Goal: Navigation & Orientation: Find specific page/section

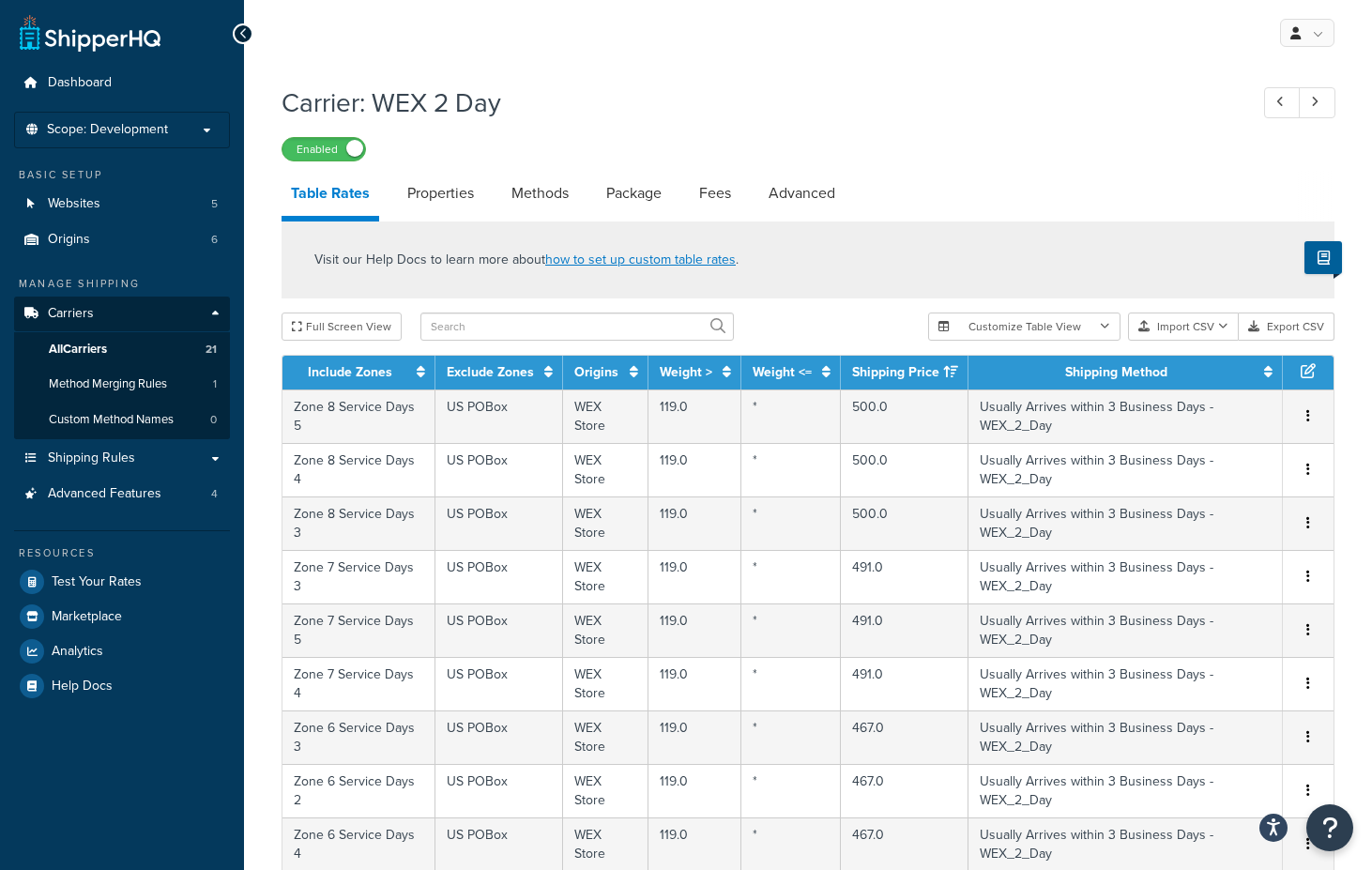
select select "25"
click at [947, 375] on icon at bounding box center [951, 372] width 15 height 13
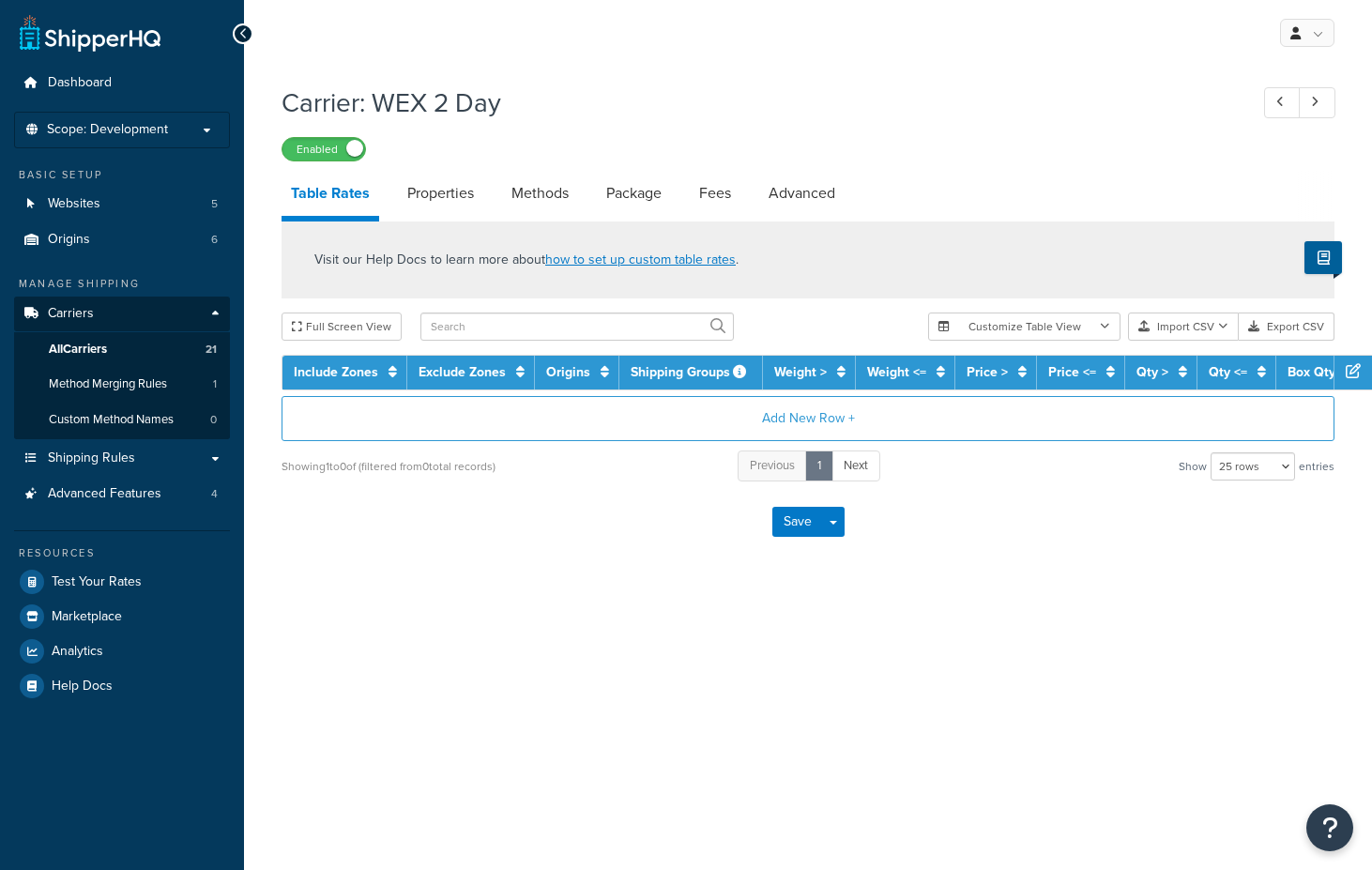
select select "25"
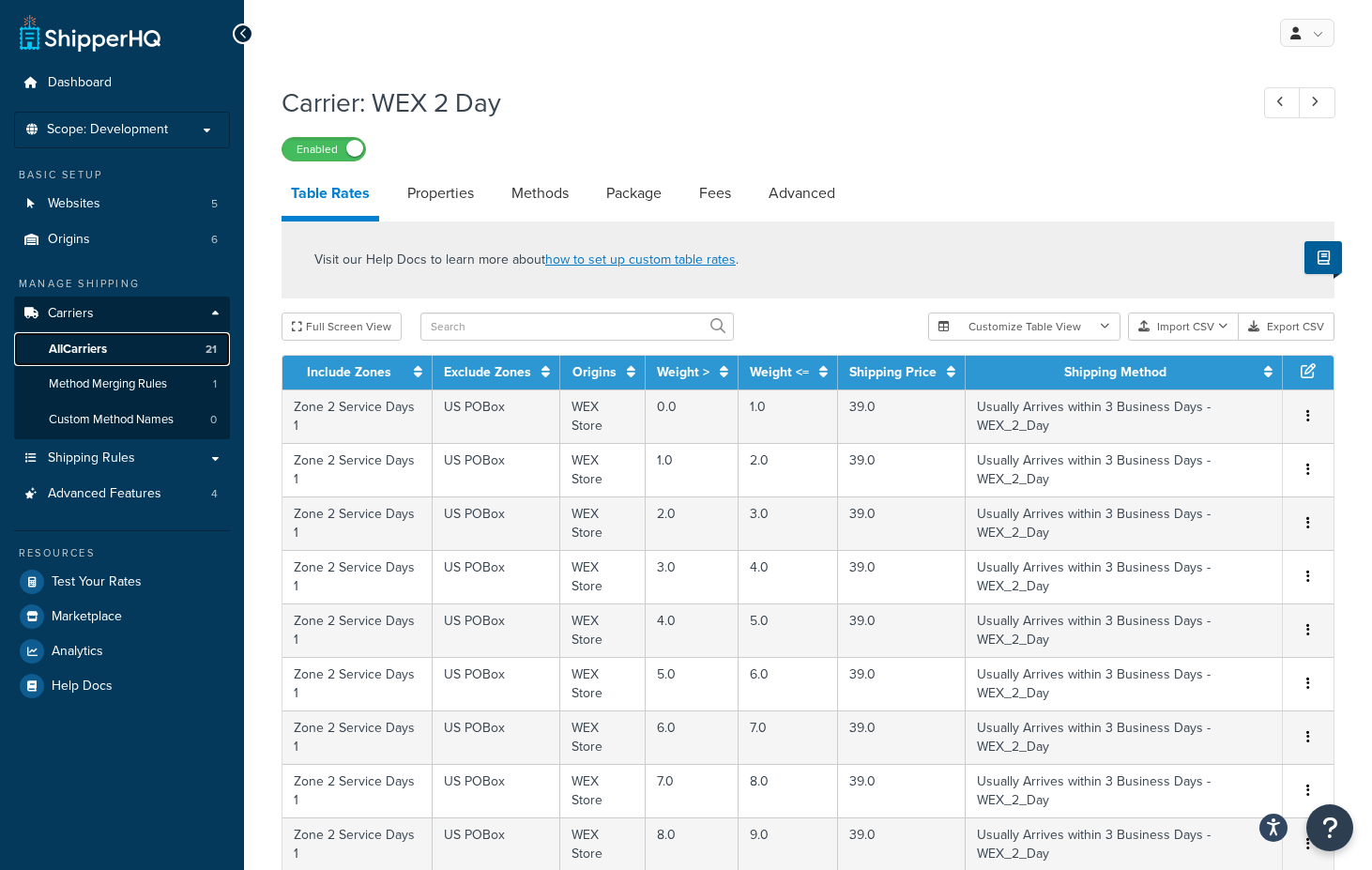
click at [92, 343] on span "All Carriers" at bounding box center [78, 350] width 59 height 16
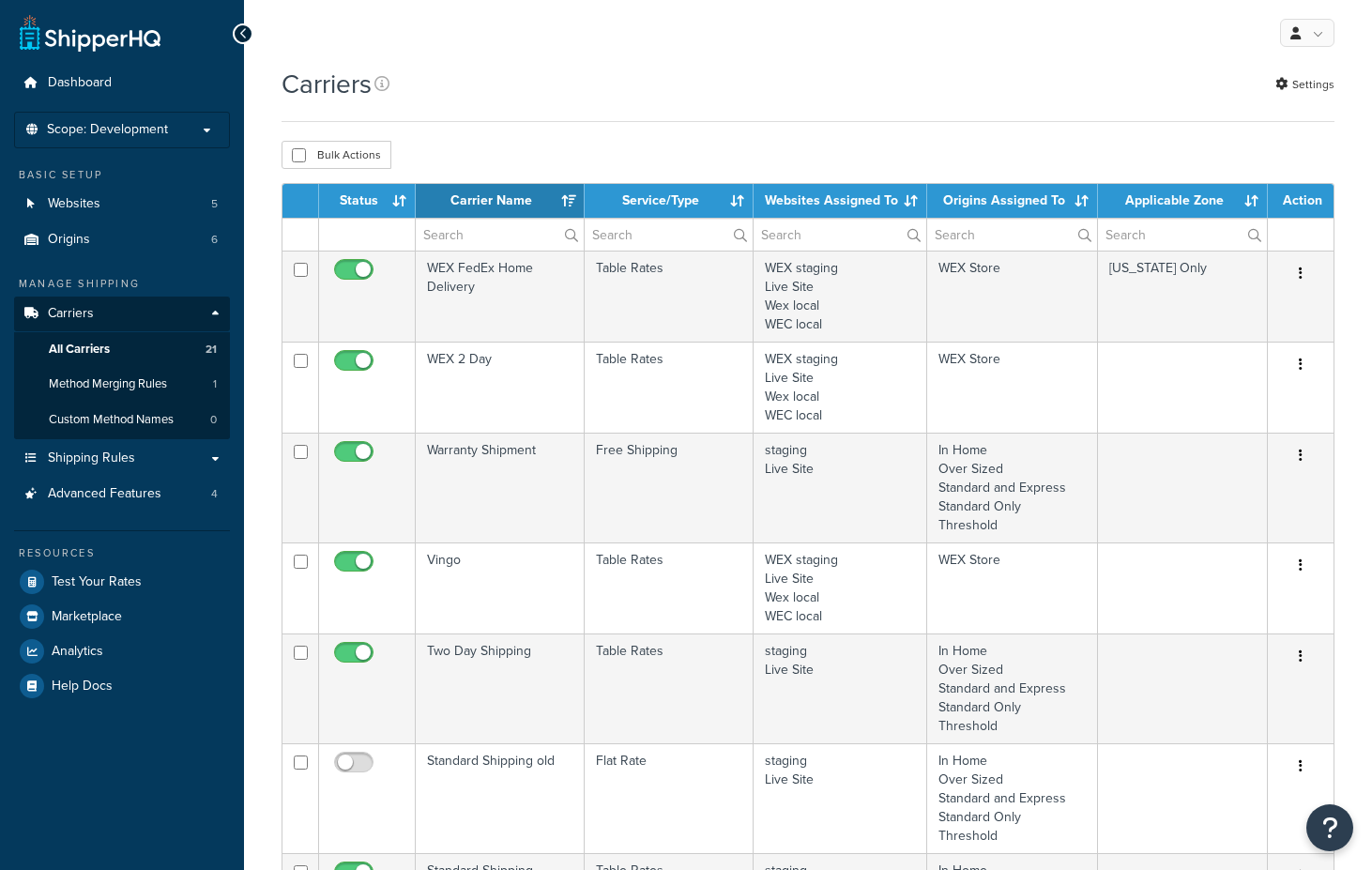
select select "15"
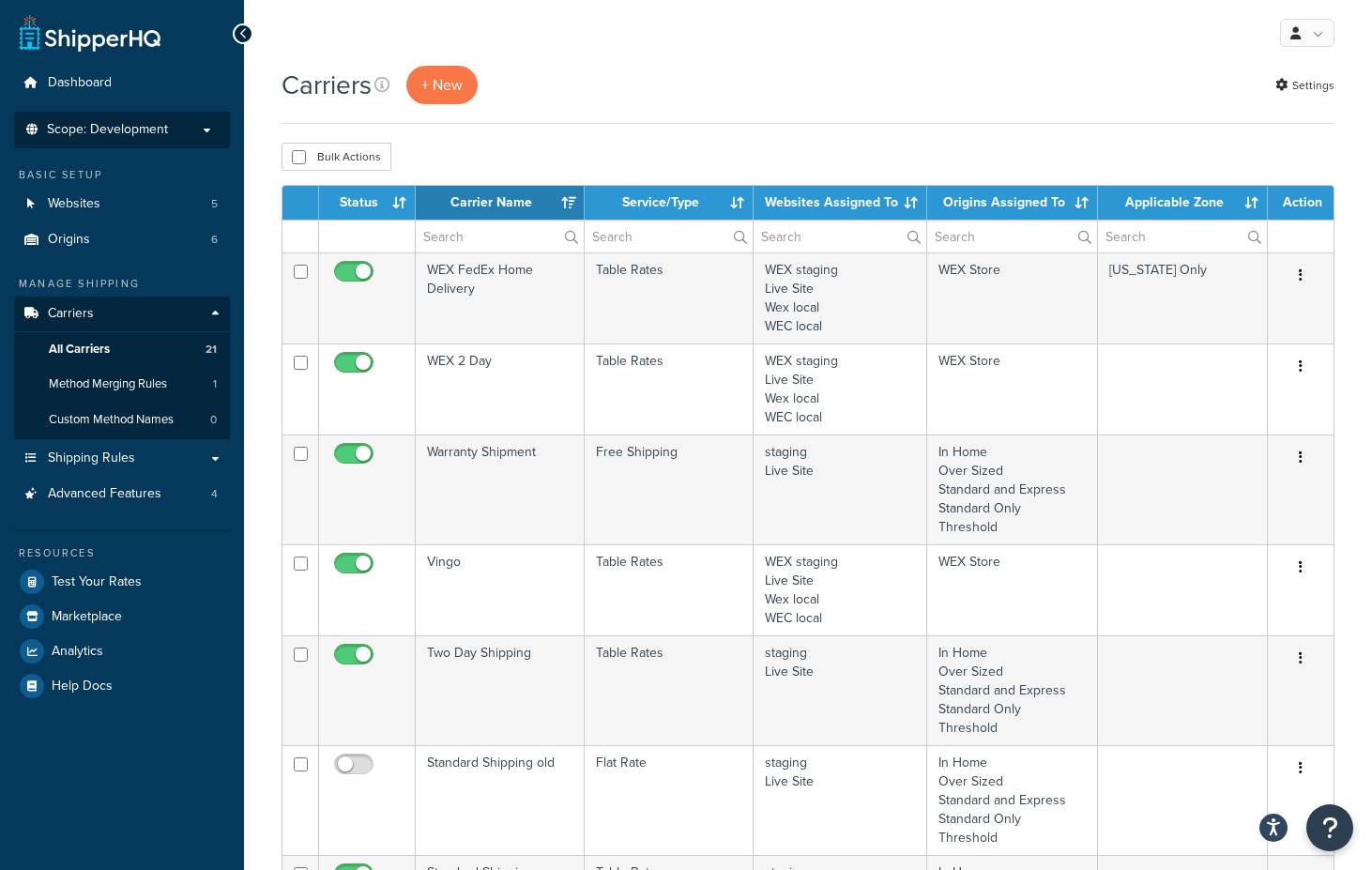
click at [126, 145] on li "Scope: Development Live Integration Test" at bounding box center [122, 129] width 216 height 37
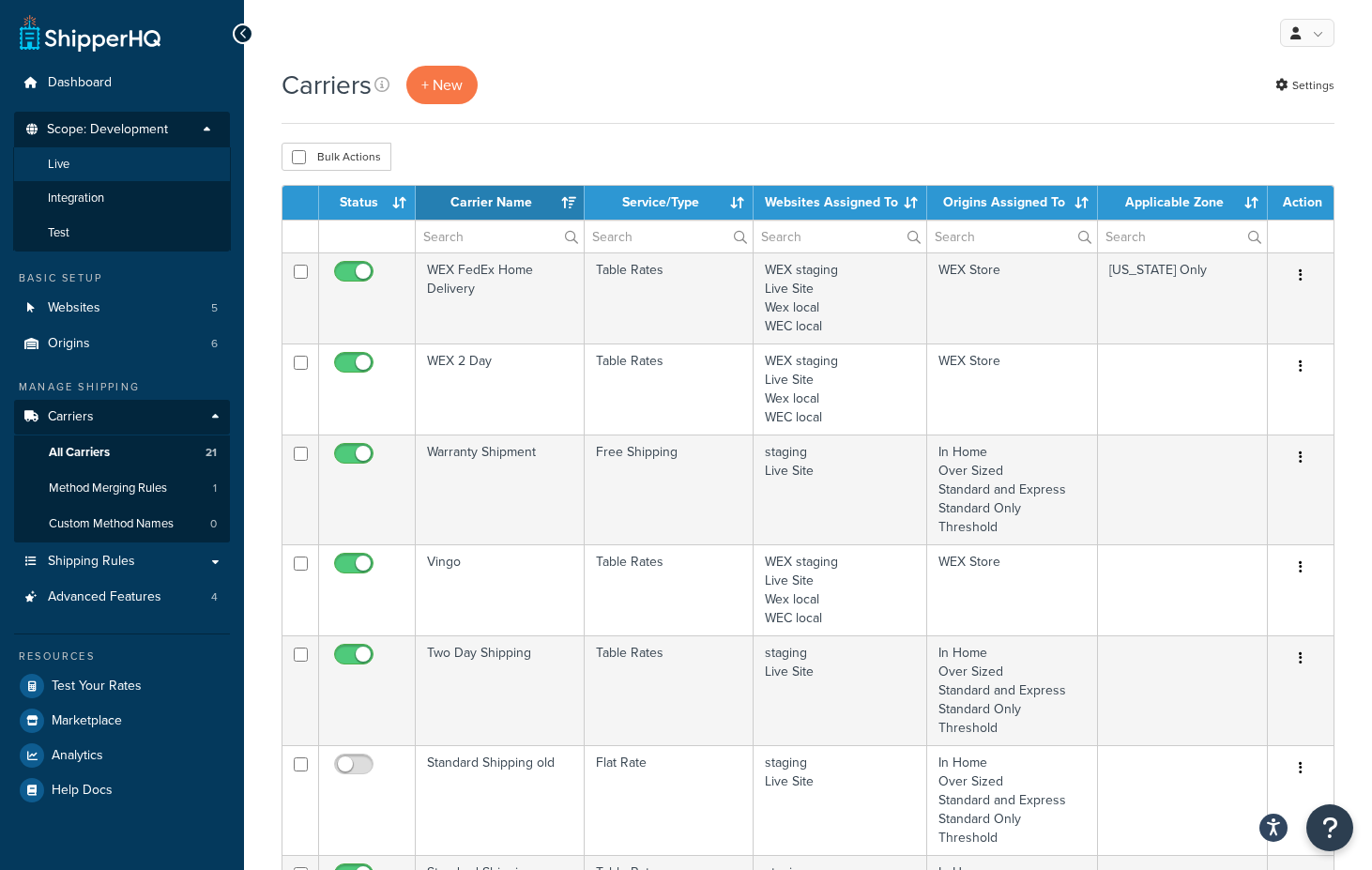
click at [76, 162] on li "Live" at bounding box center [122, 164] width 218 height 35
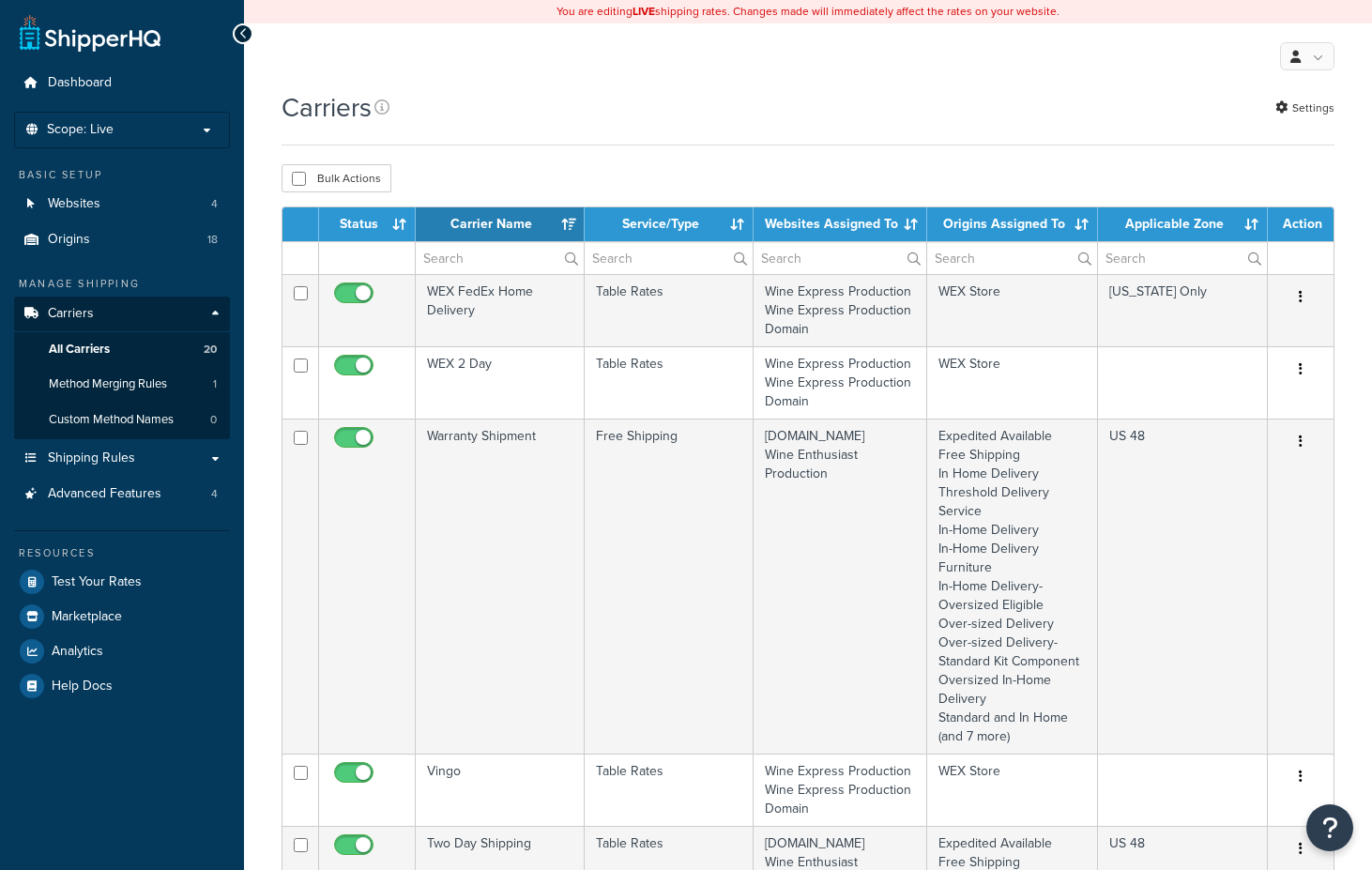
select select "15"
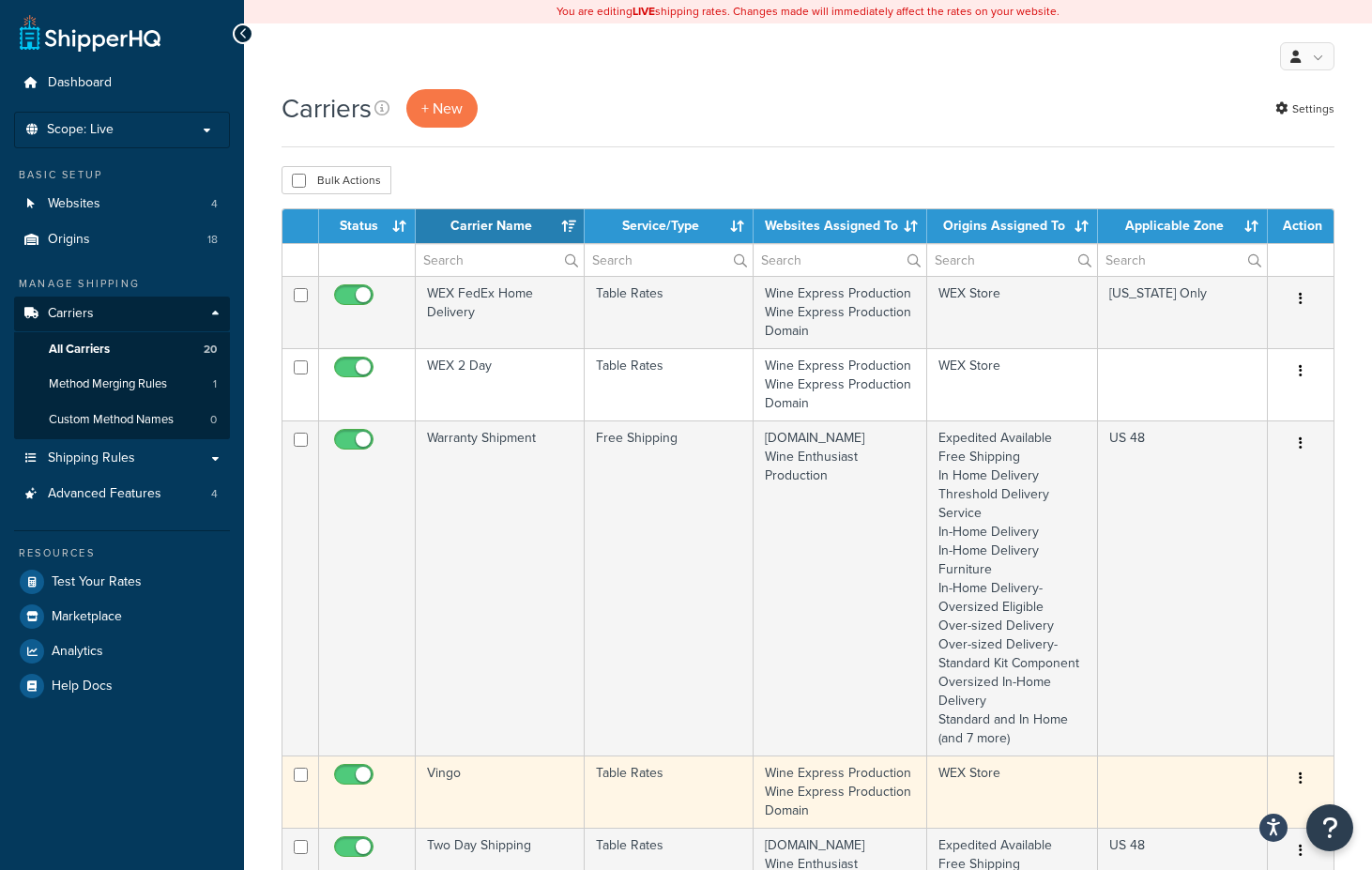
click at [1034, 786] on td "WEX Store" at bounding box center [1012, 792] width 171 height 73
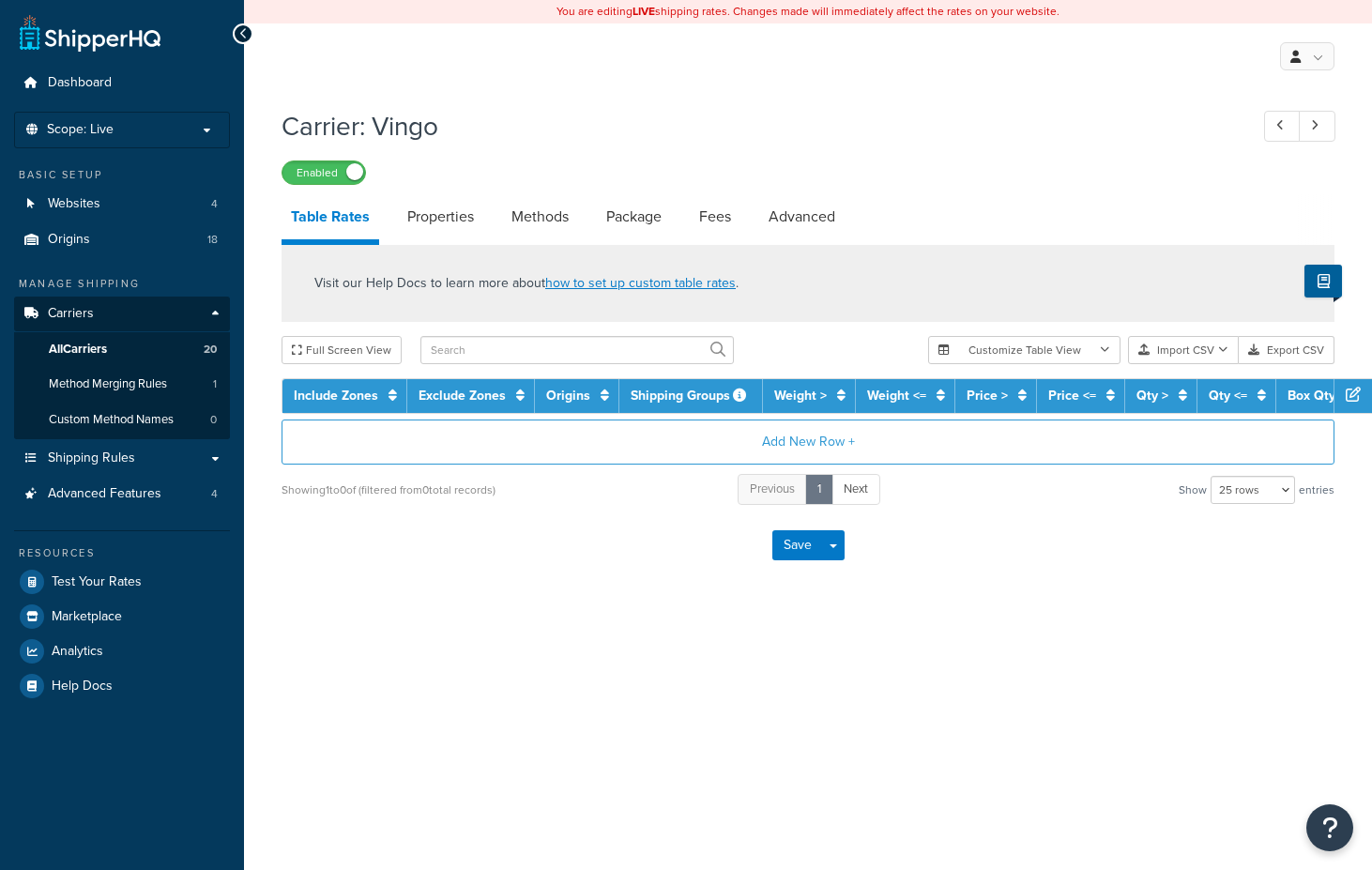
select select "25"
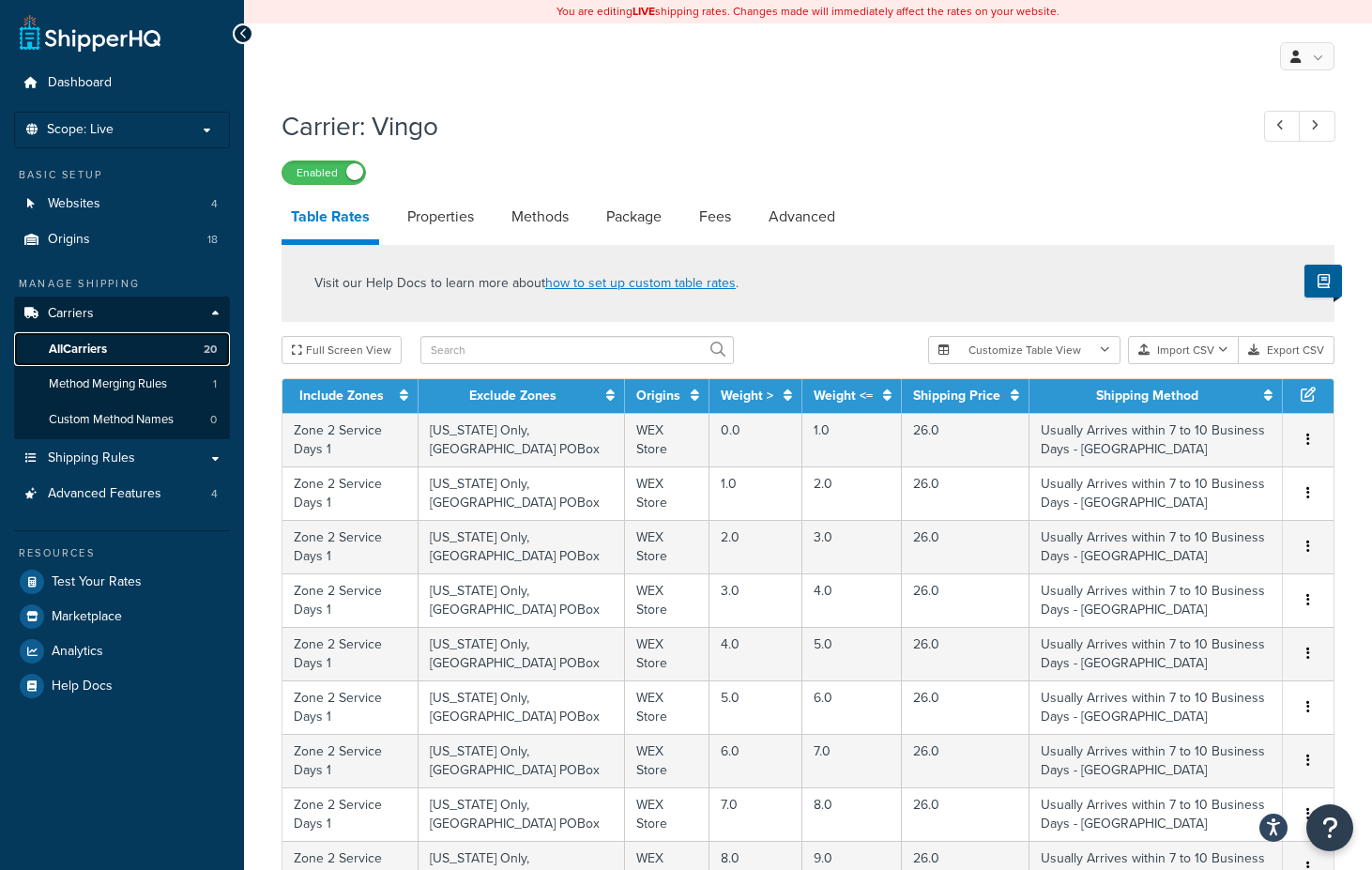
click at [86, 348] on span "All Carriers" at bounding box center [78, 350] width 59 height 16
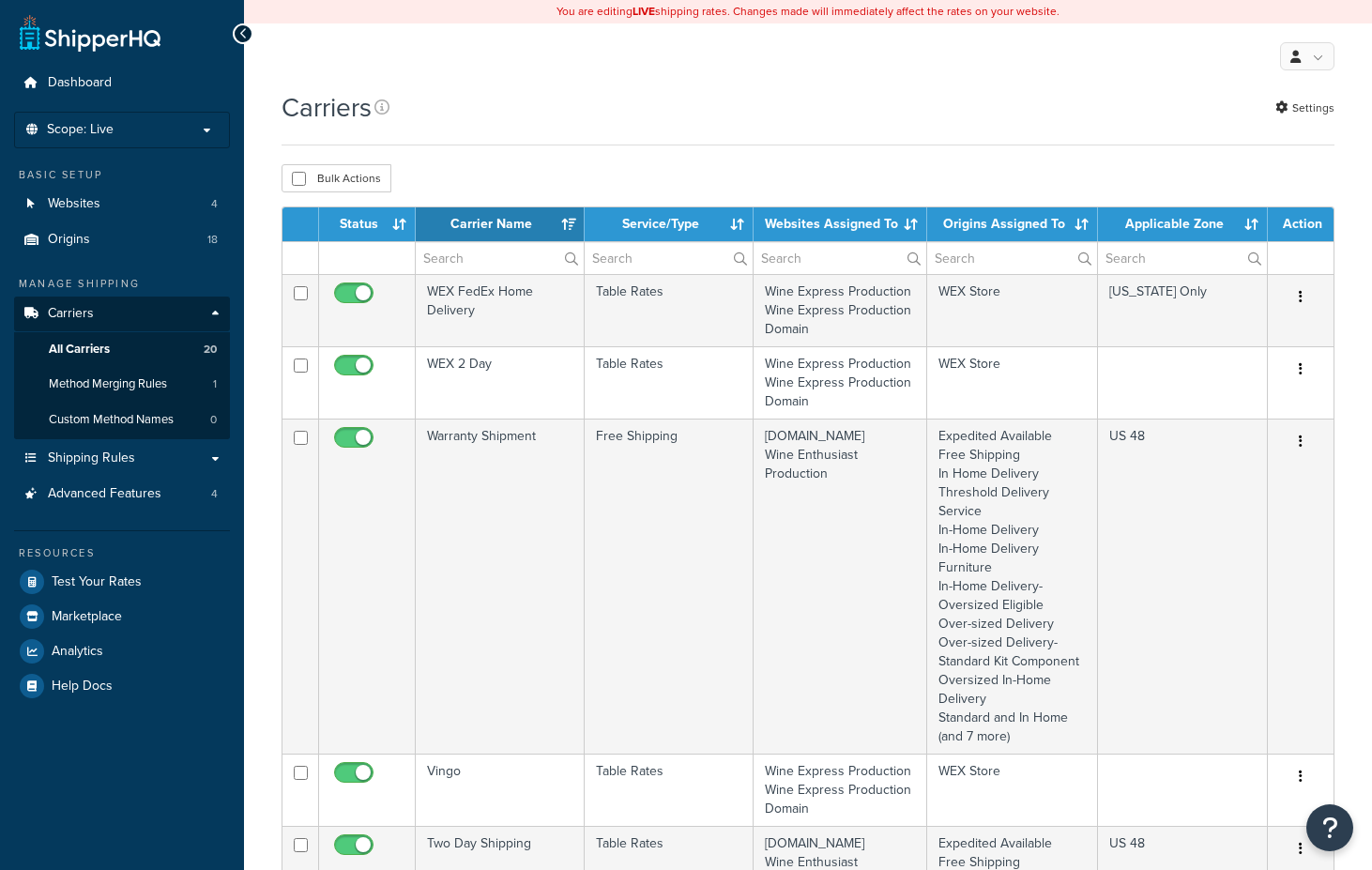
select select "15"
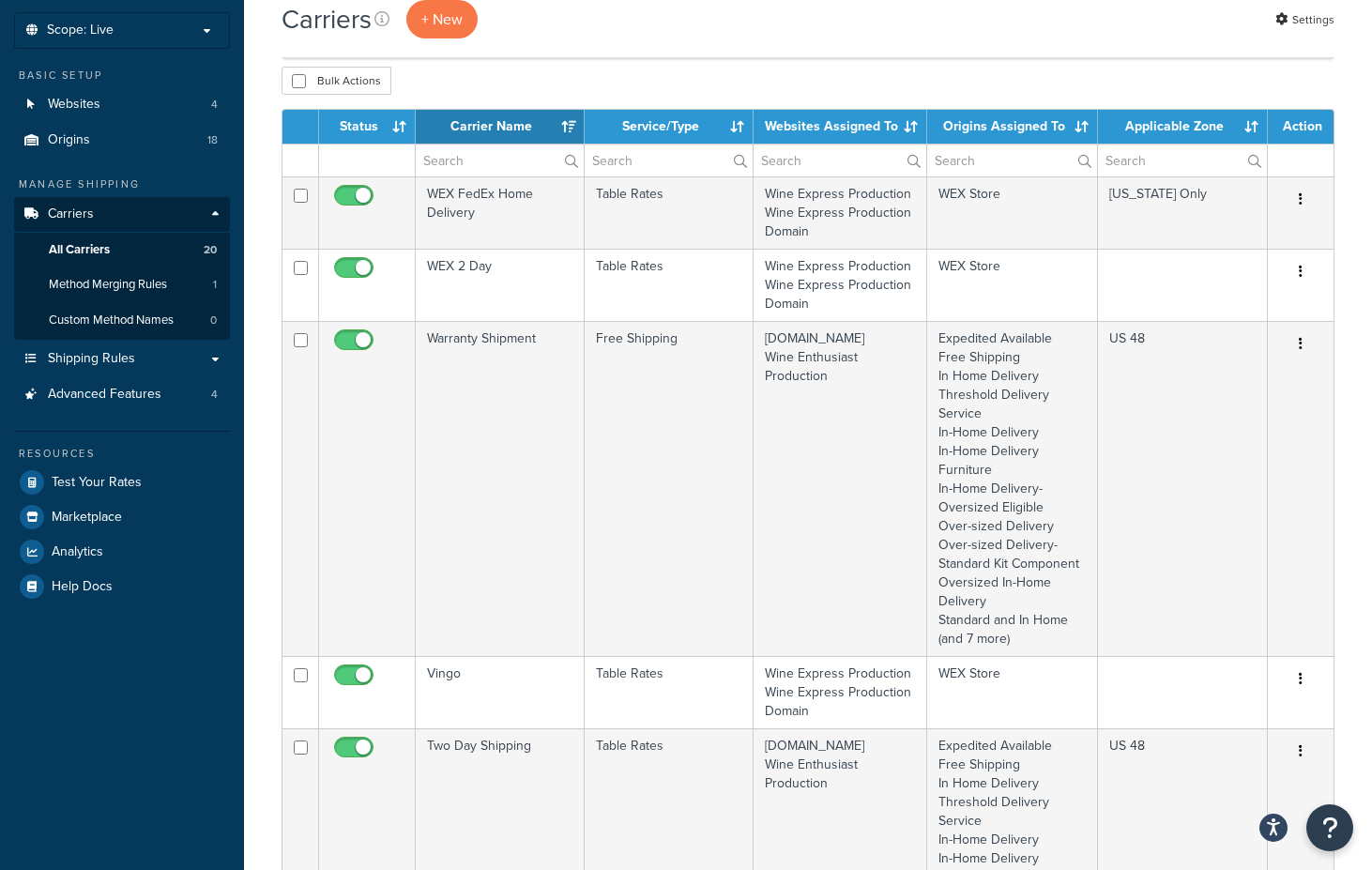
scroll to position [26, 0]
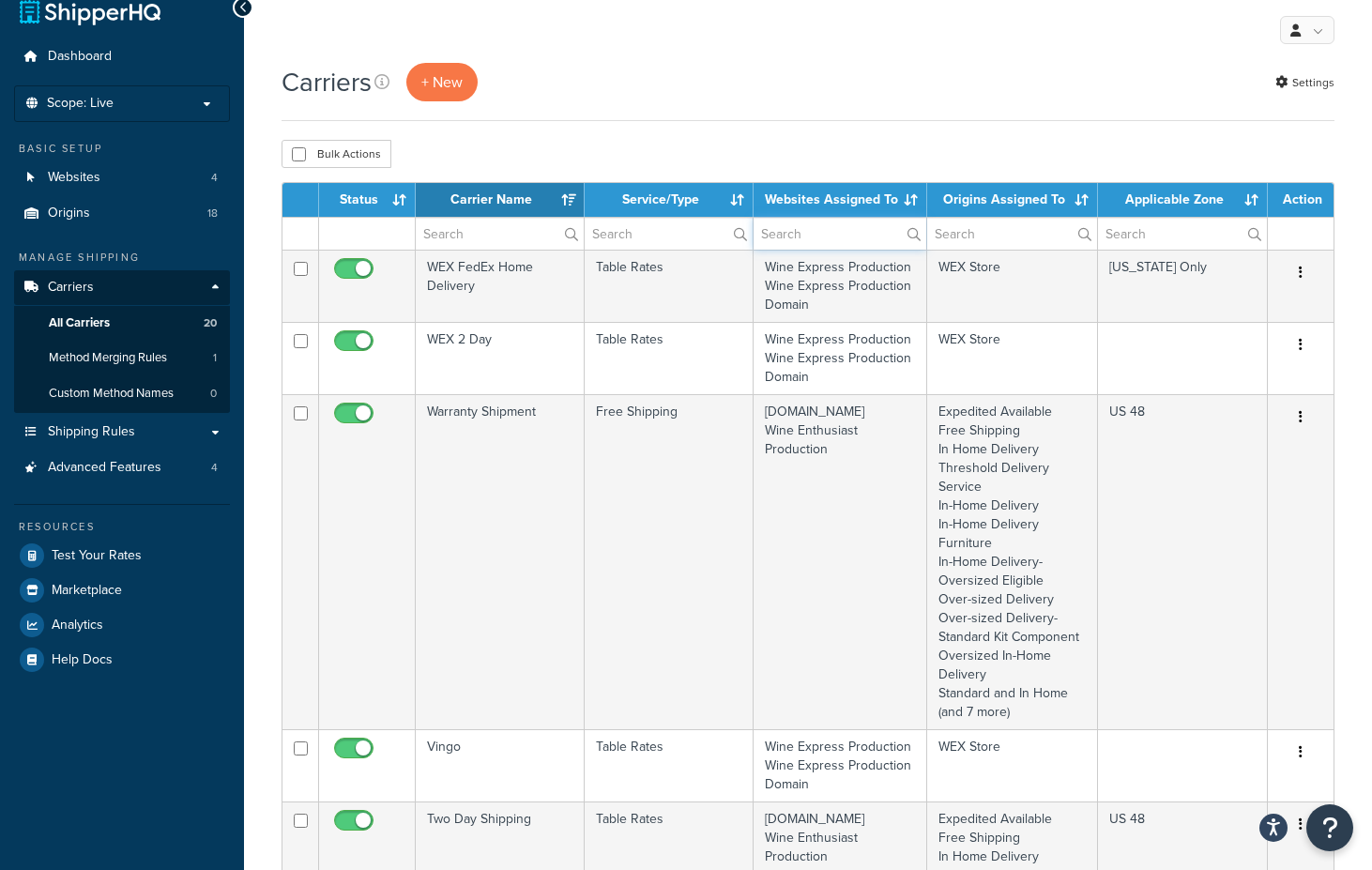
click at [814, 233] on input "text" at bounding box center [839, 234] width 173 height 32
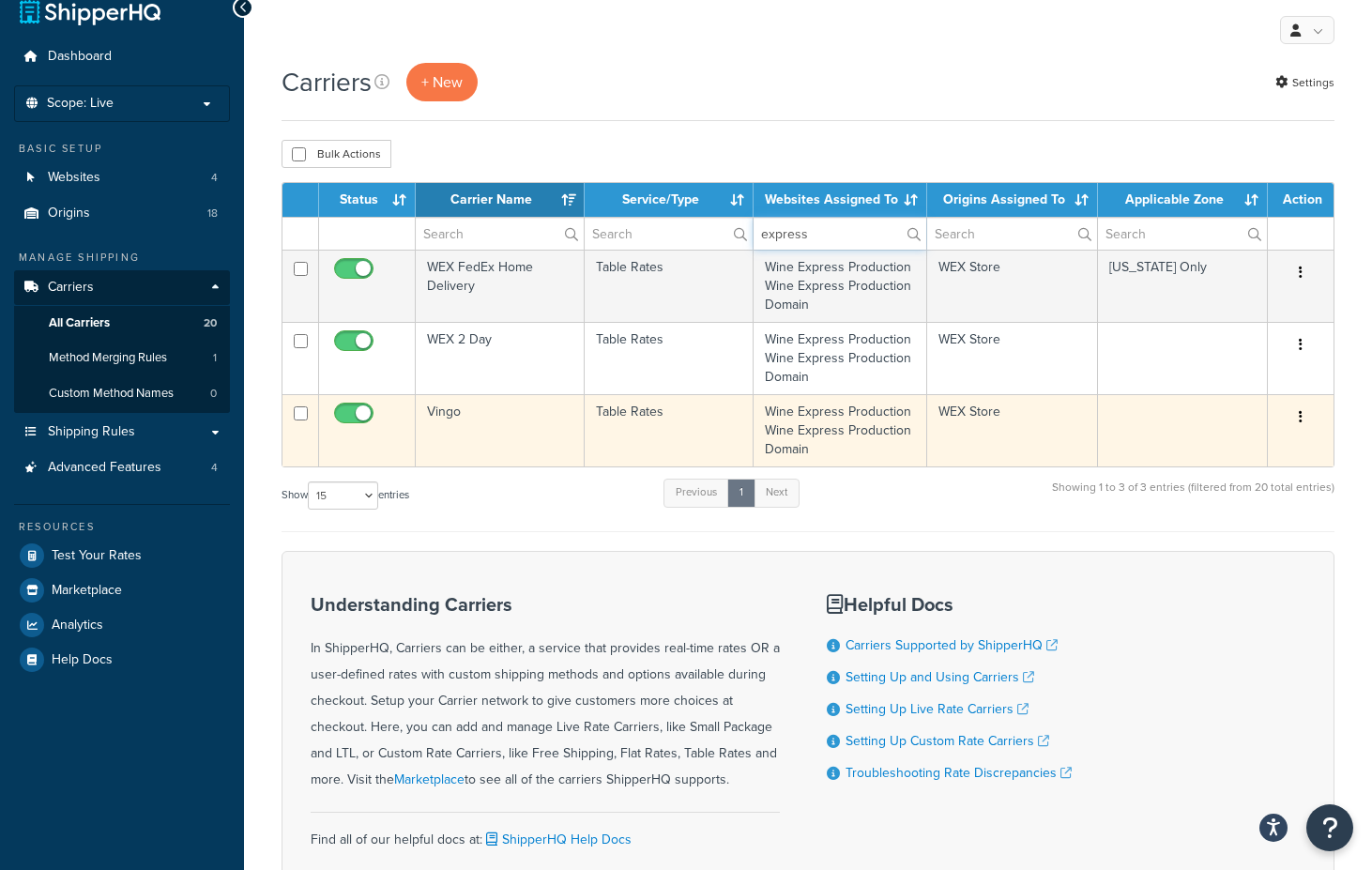
type input "express"
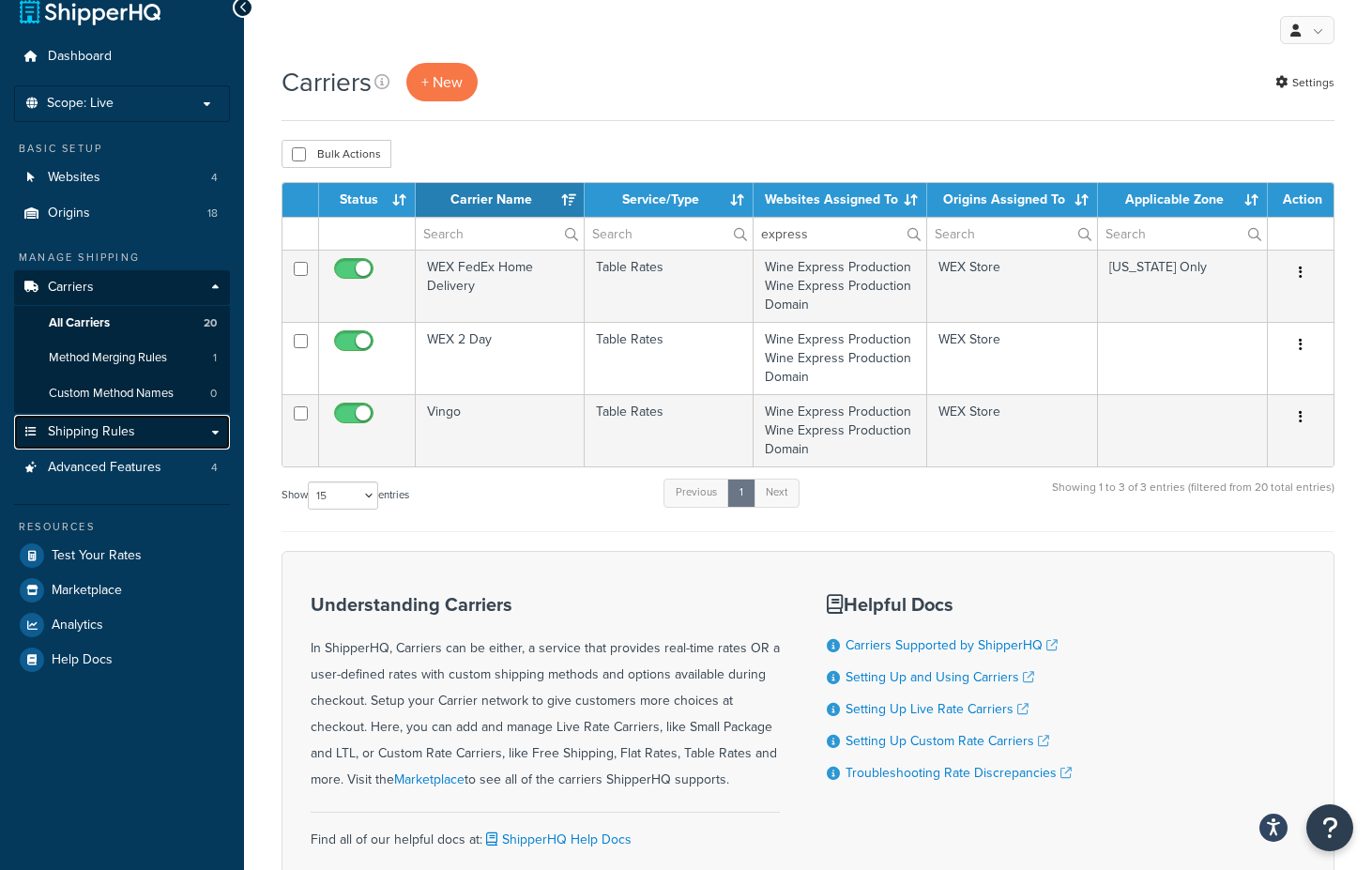
click at [130, 432] on span "Shipping Rules" at bounding box center [92, 432] width 87 height 16
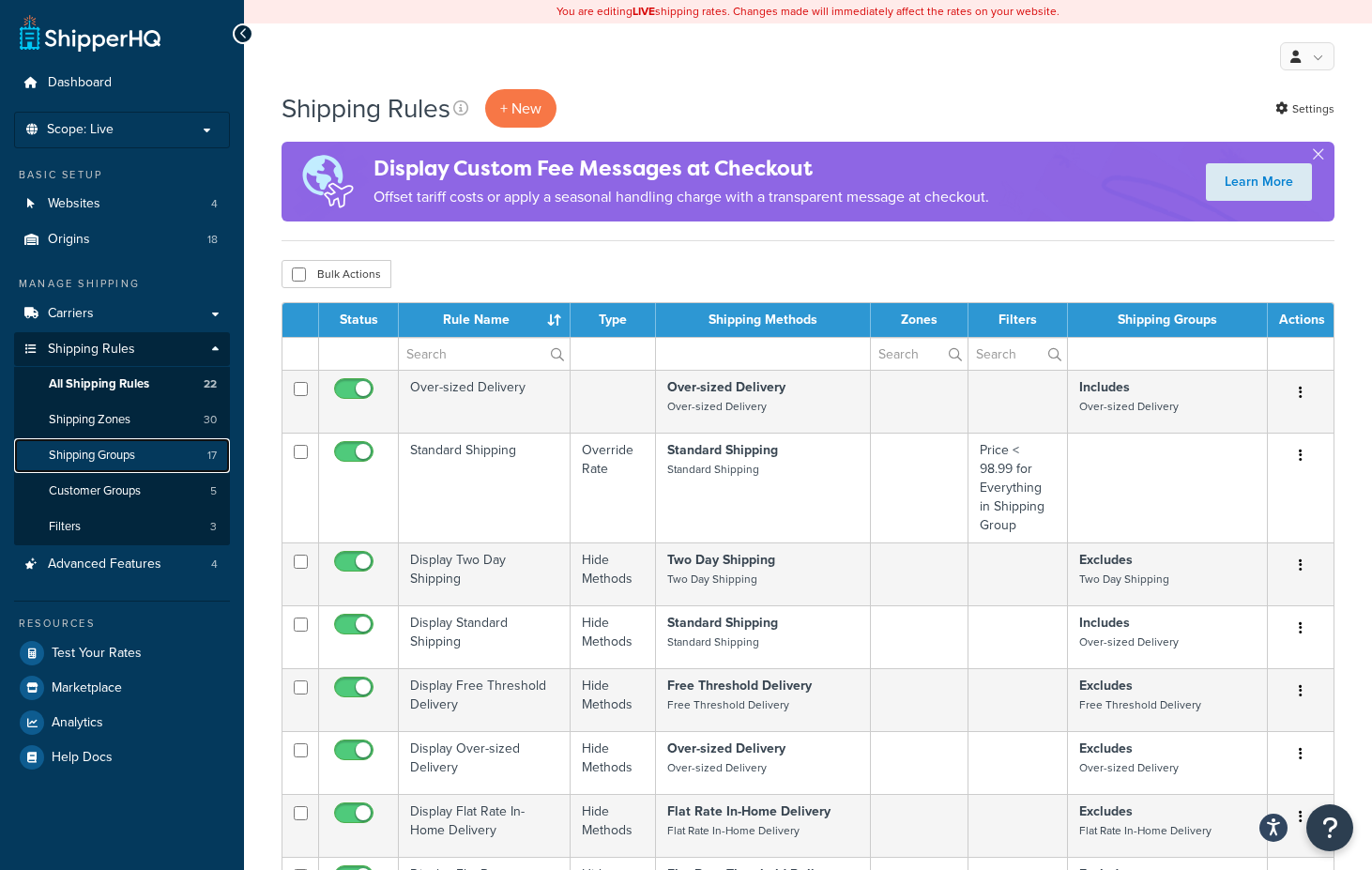
click at [114, 452] on span "Shipping Groups" at bounding box center [92, 455] width 86 height 16
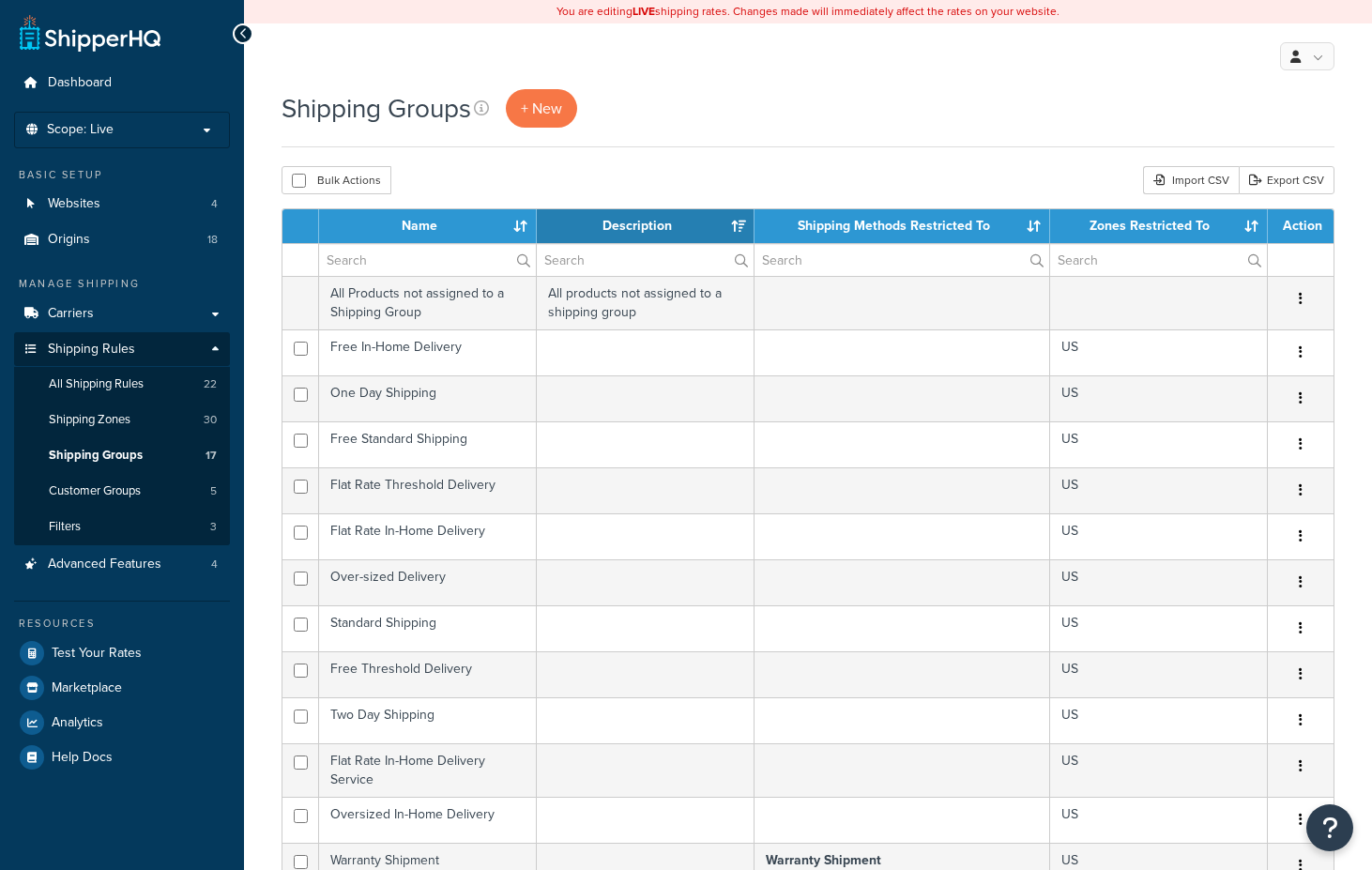
select select "15"
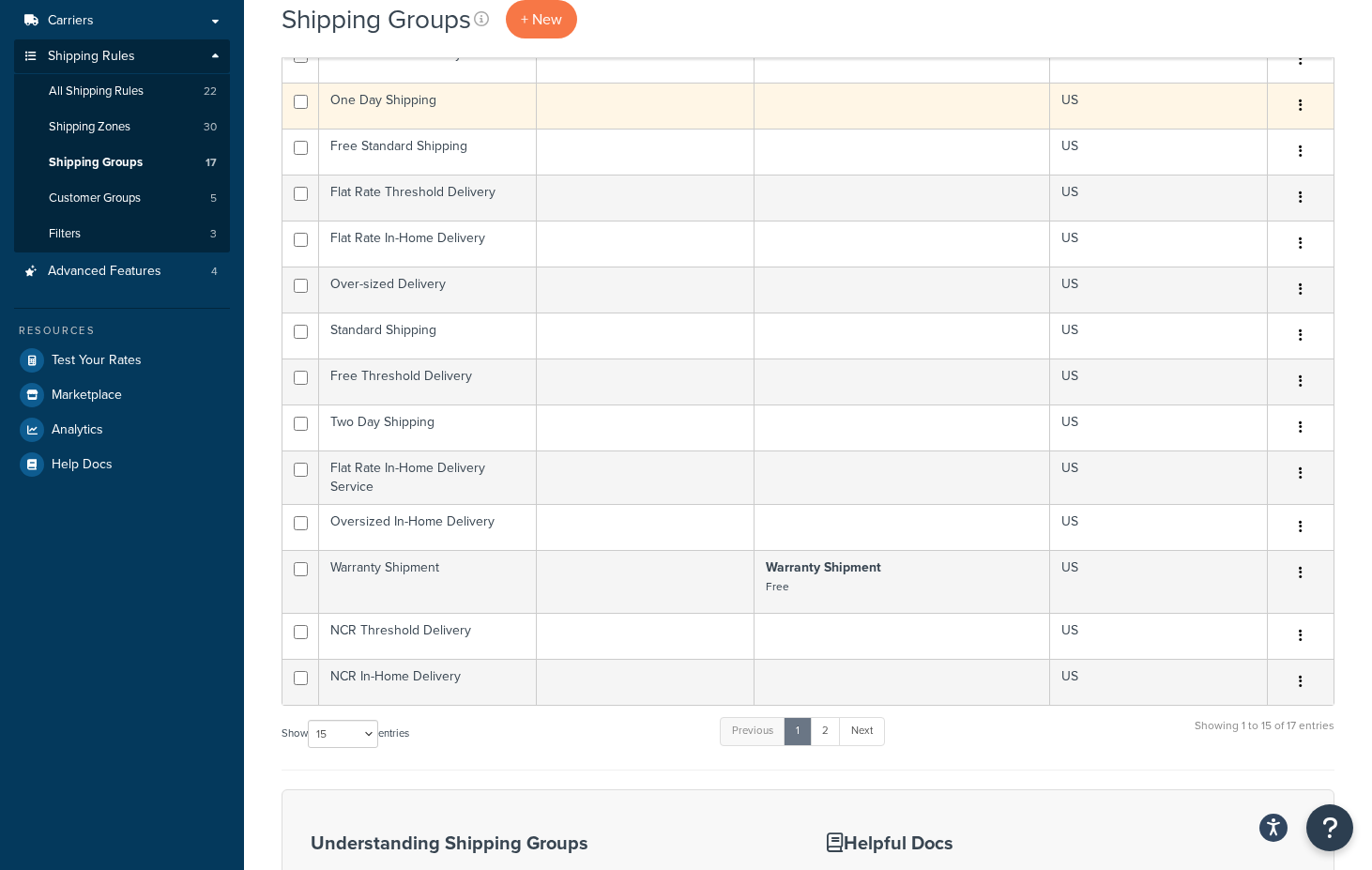
scroll to position [384, 0]
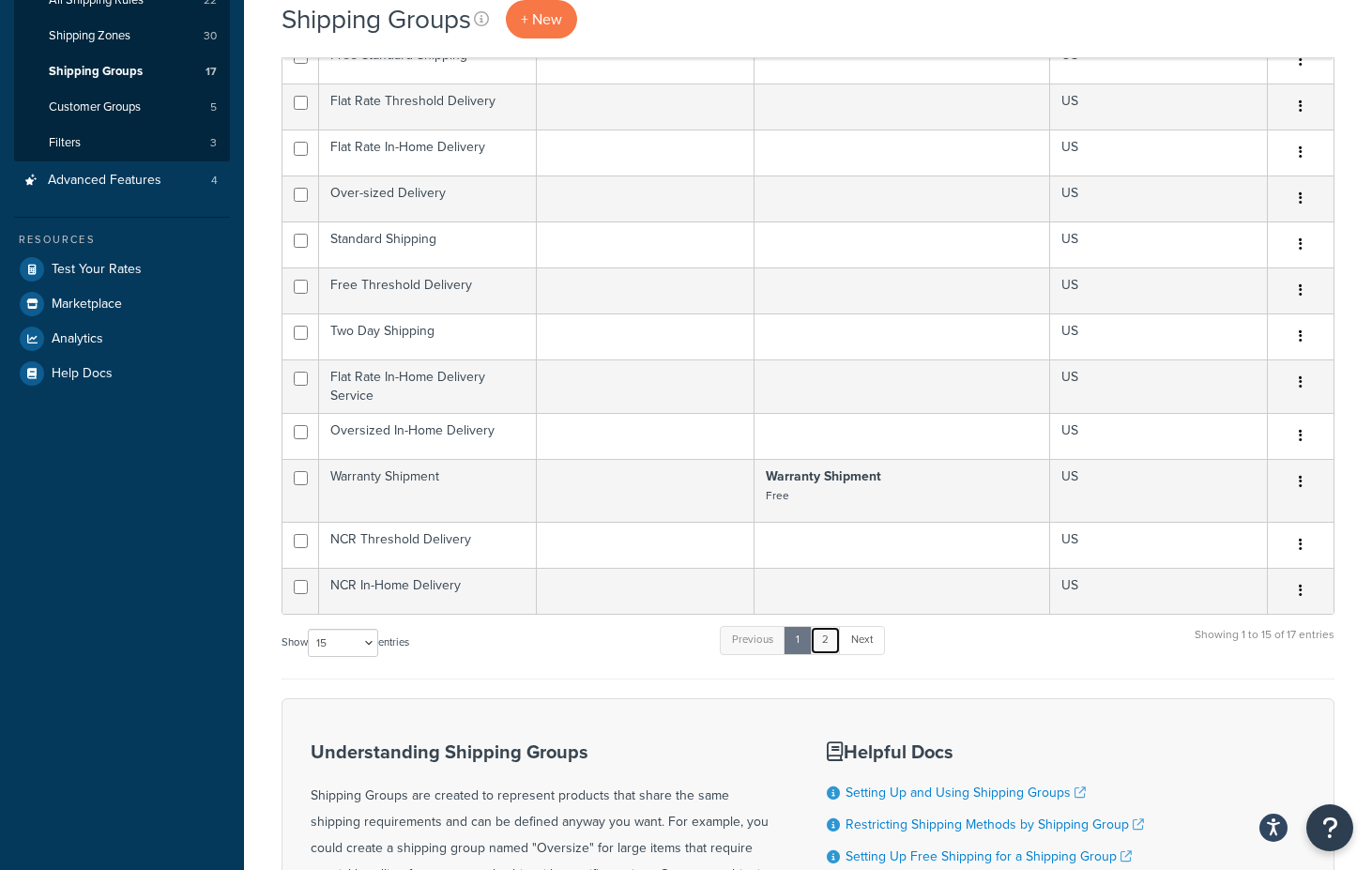
click at [825, 637] on link "2" at bounding box center [825, 640] width 31 height 28
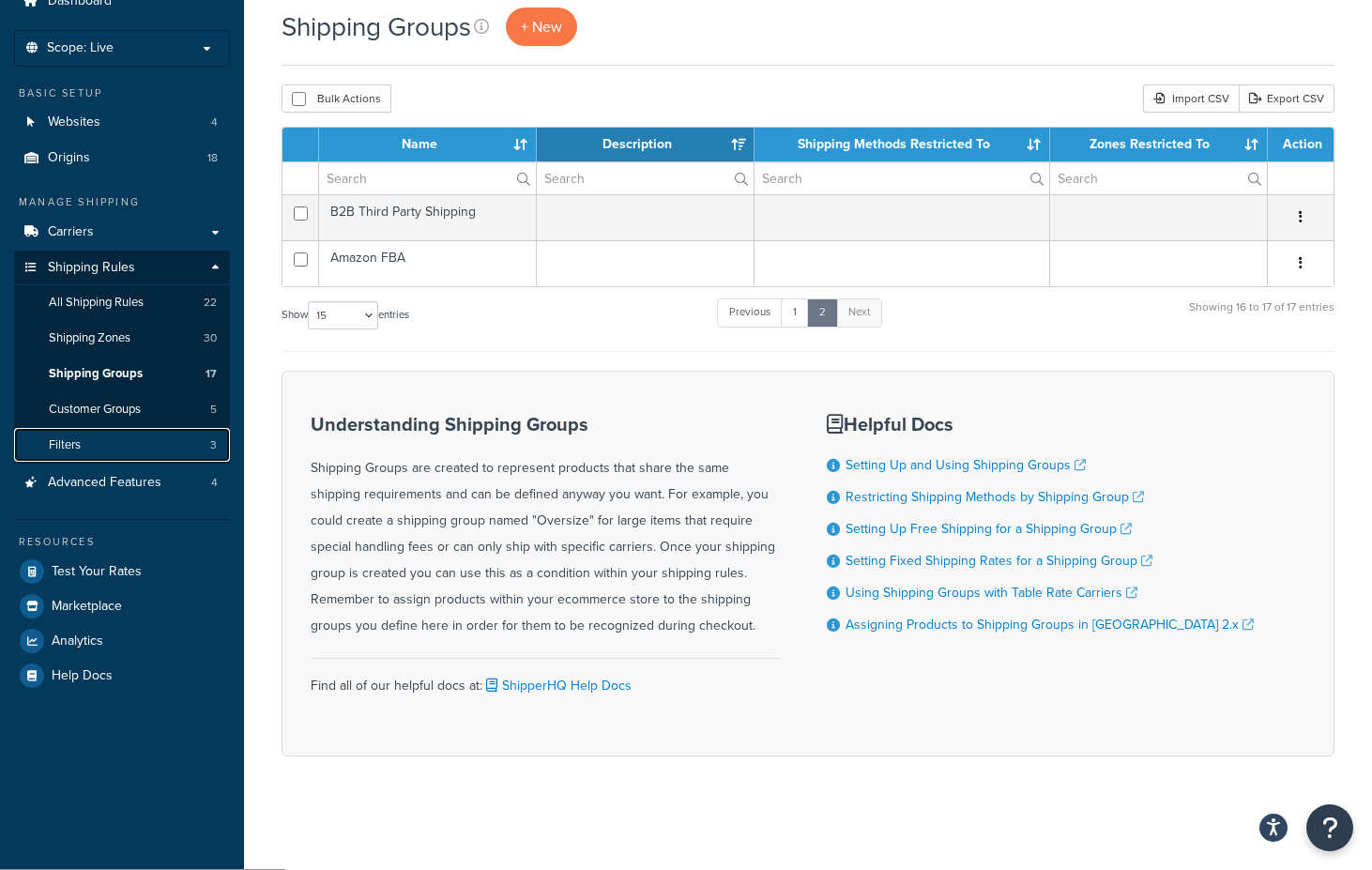
click at [149, 447] on link "Filters 3" at bounding box center [122, 445] width 216 height 35
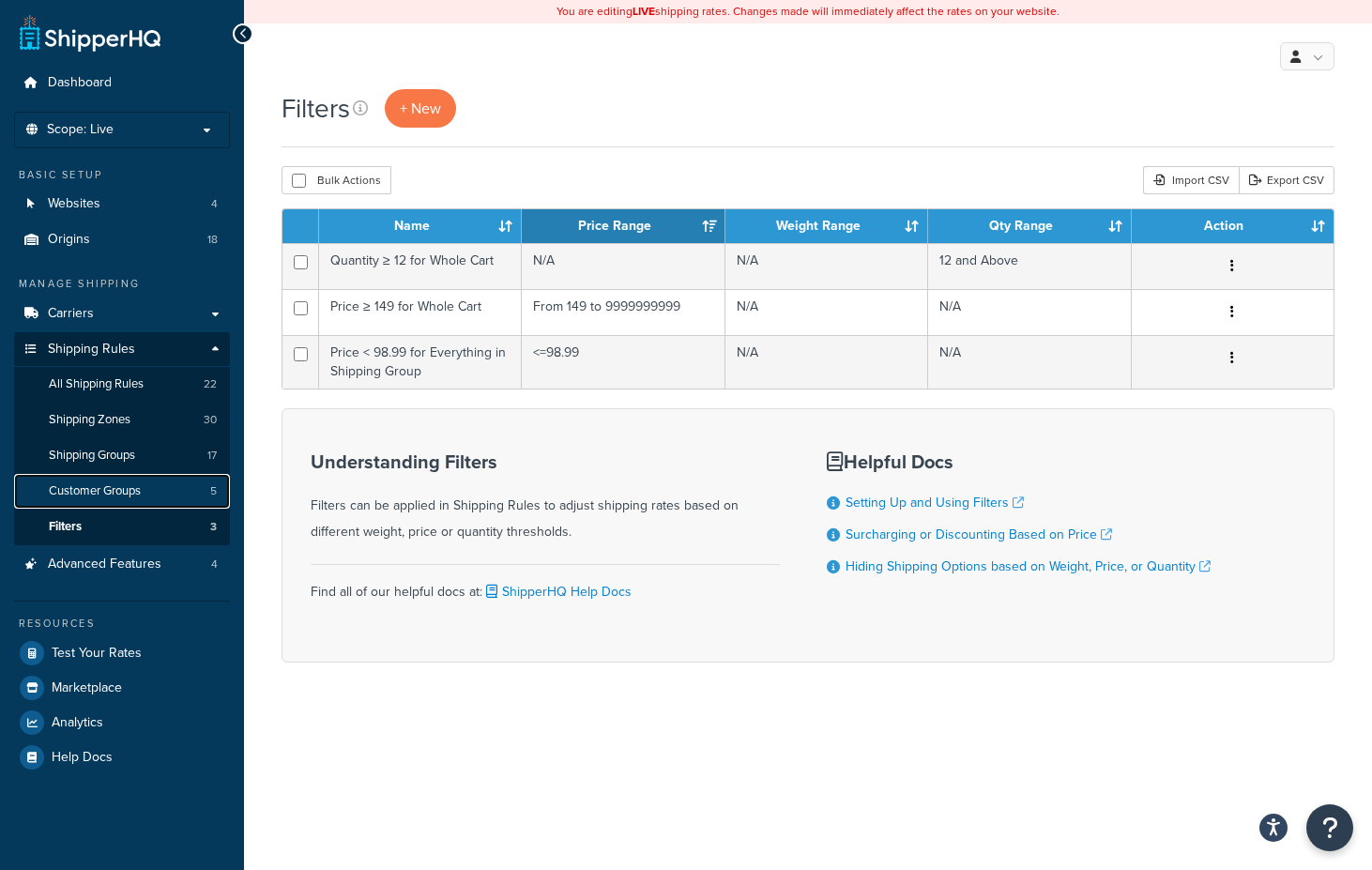
click at [88, 496] on span "Customer Groups" at bounding box center [94, 491] width 92 height 16
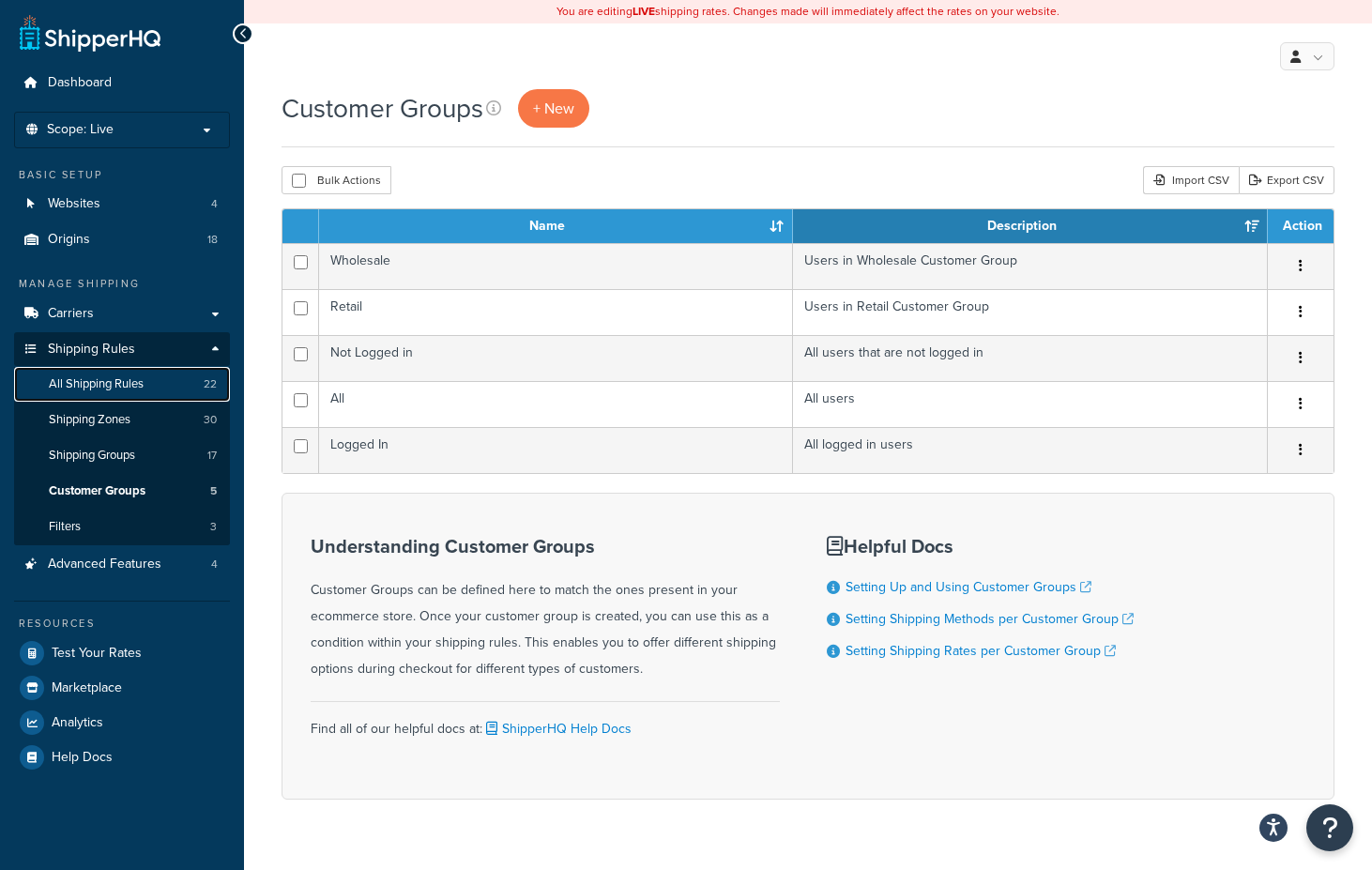
click at [103, 383] on span "All Shipping Rules" at bounding box center [96, 384] width 94 height 16
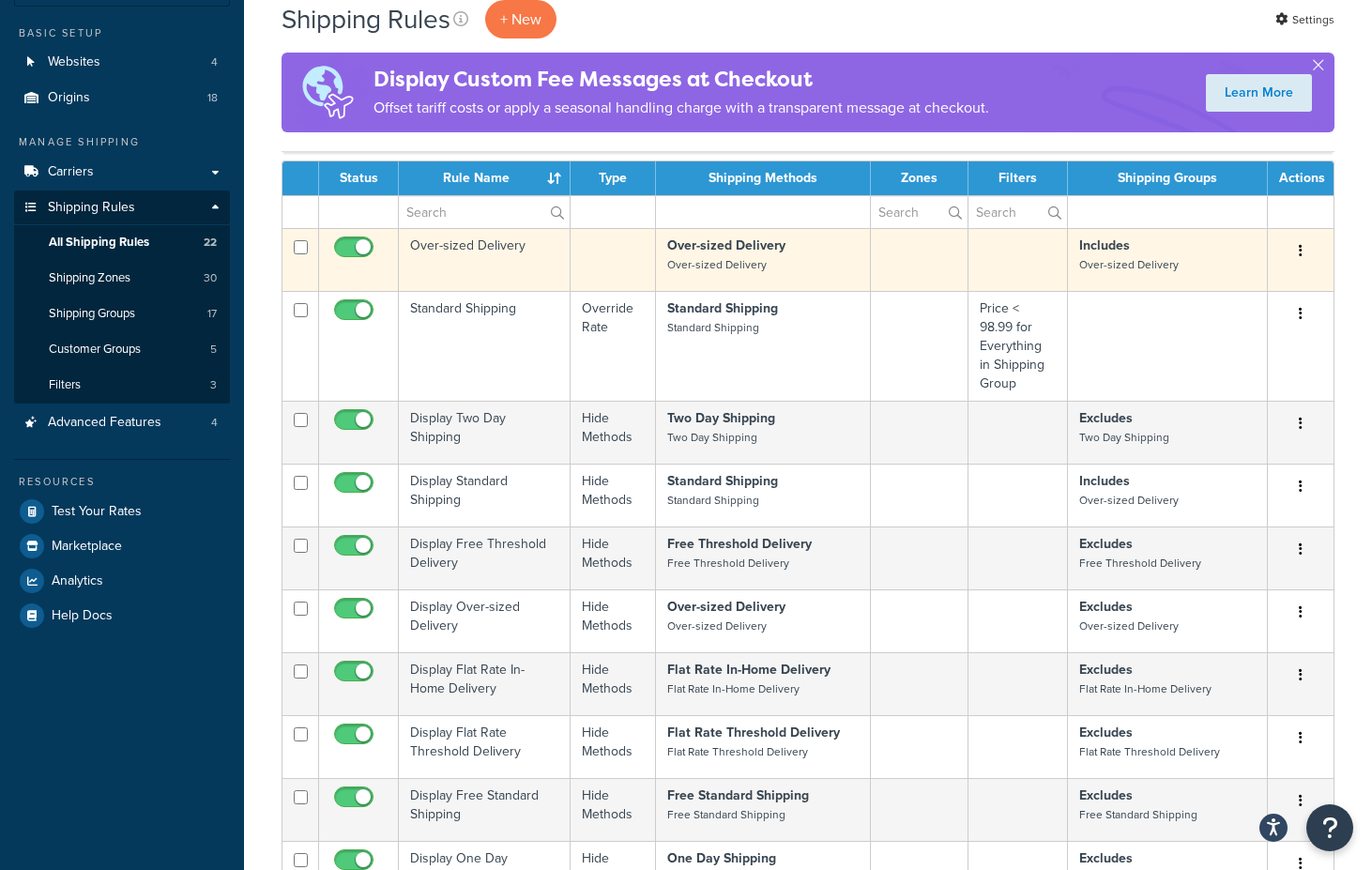
scroll to position [725, 0]
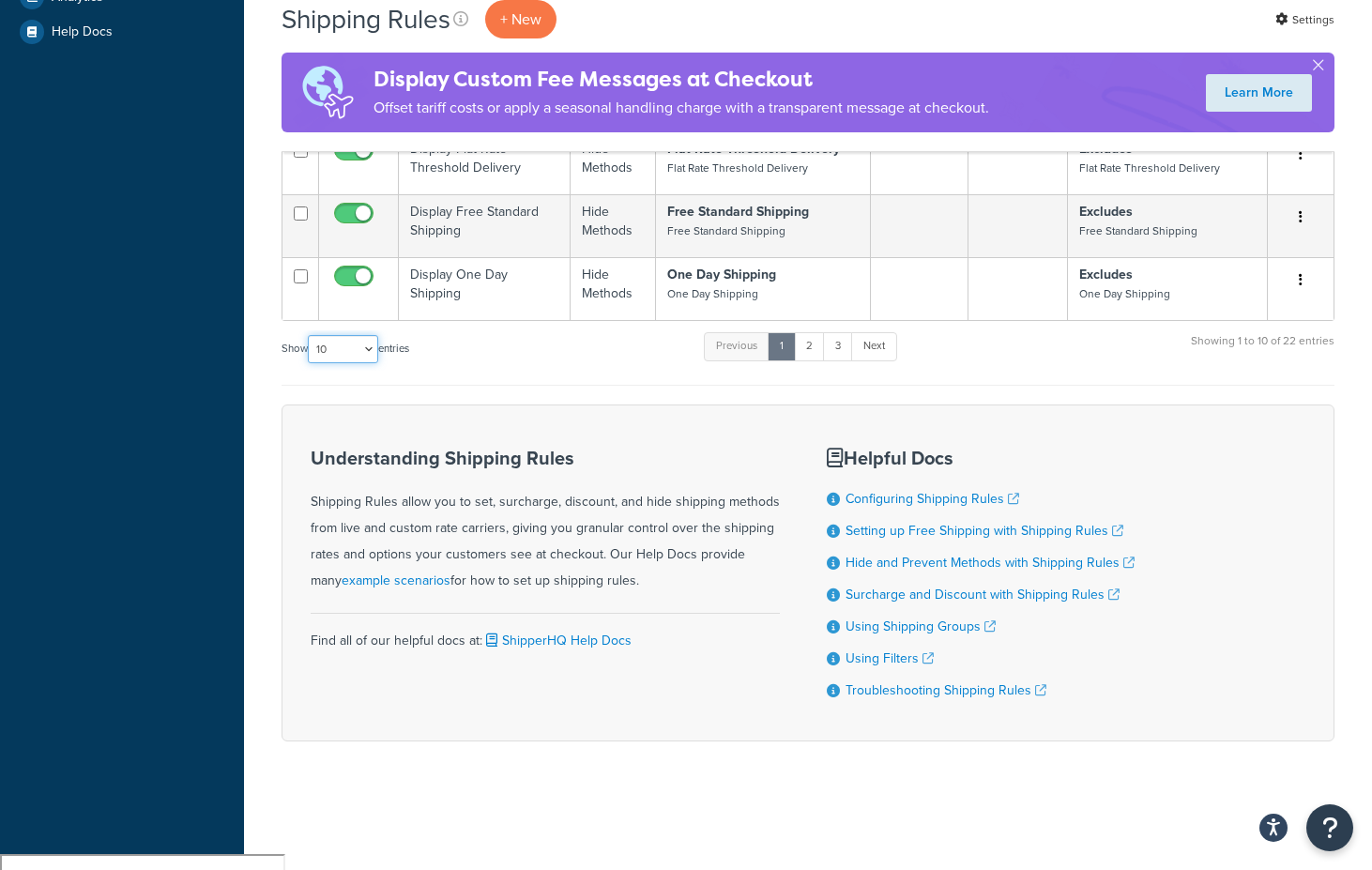
click at [368, 364] on select "10 15 25 50 100 1000" at bounding box center [343, 350] width 71 height 28
select select "100"
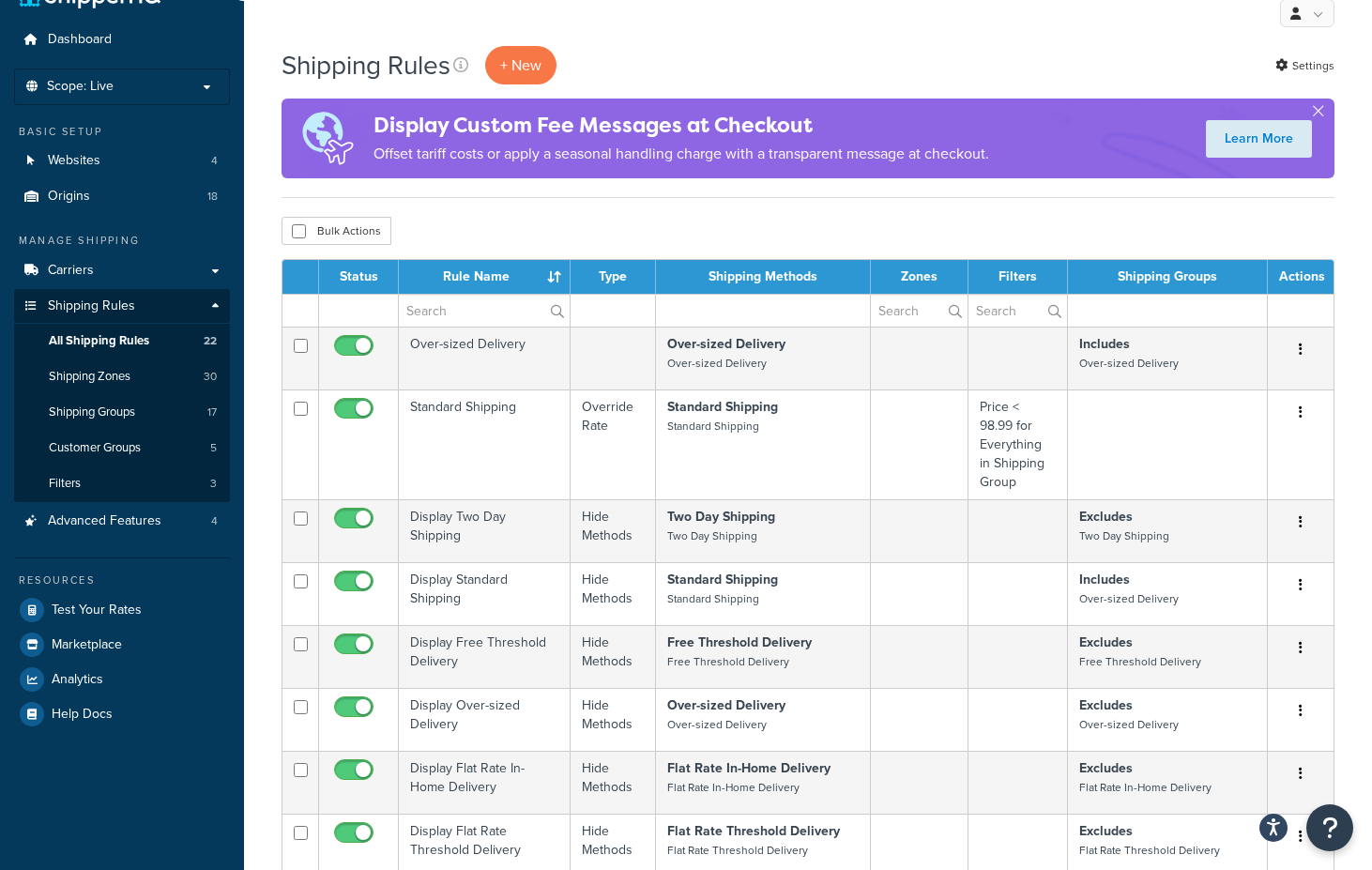
scroll to position [0, 0]
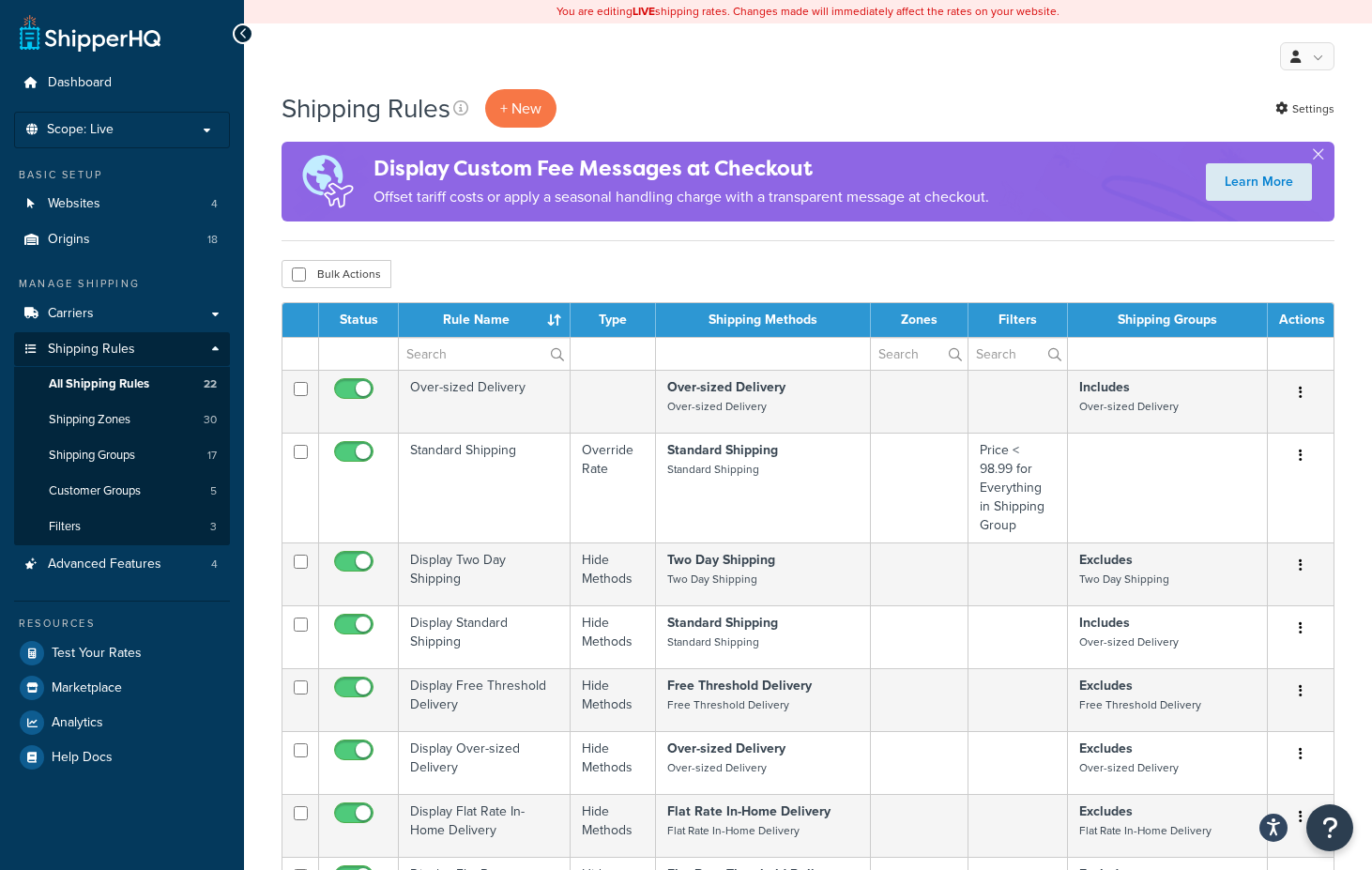
click at [760, 364] on td at bounding box center [764, 353] width 215 height 33
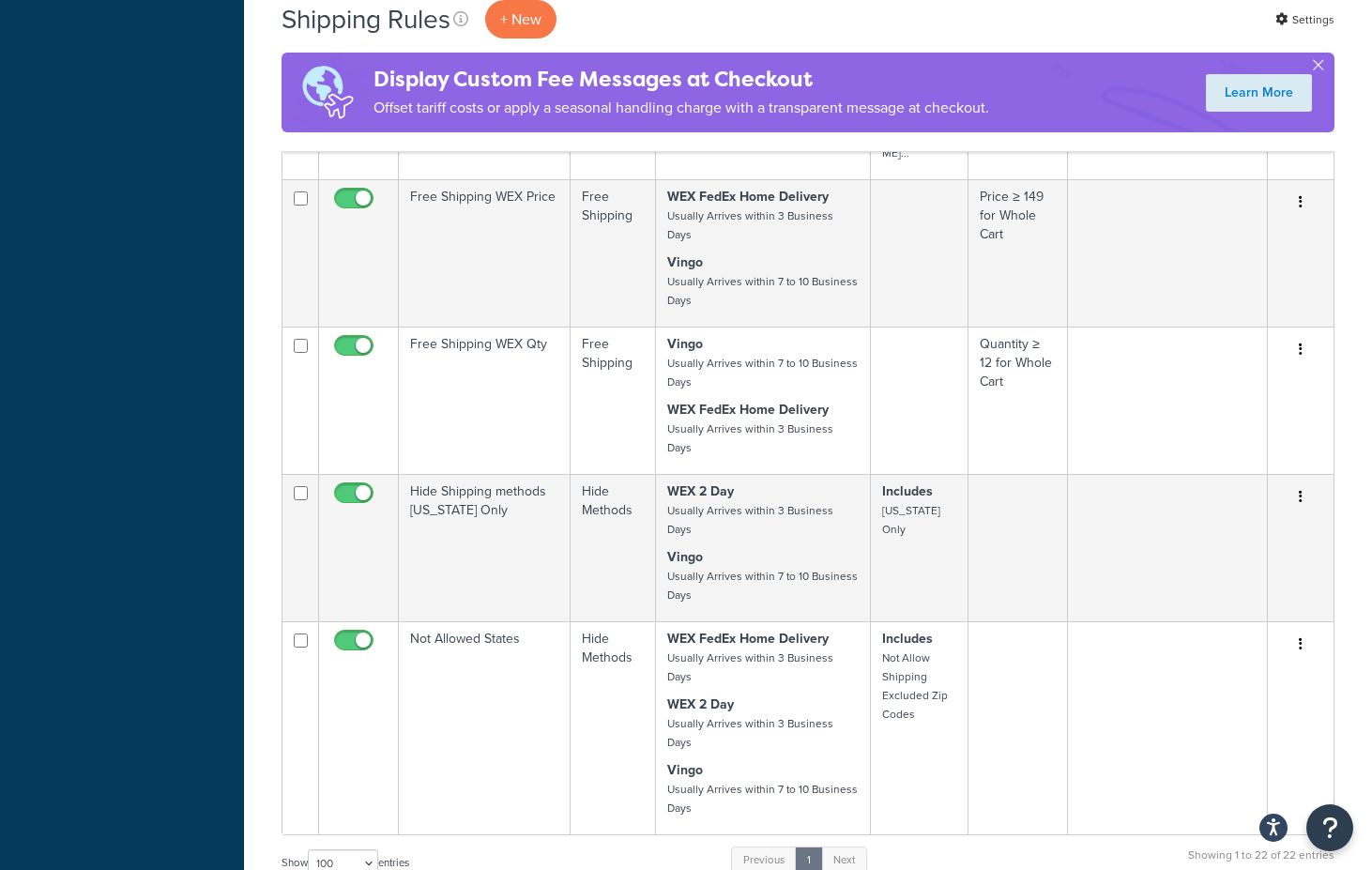
scroll to position [1652, 0]
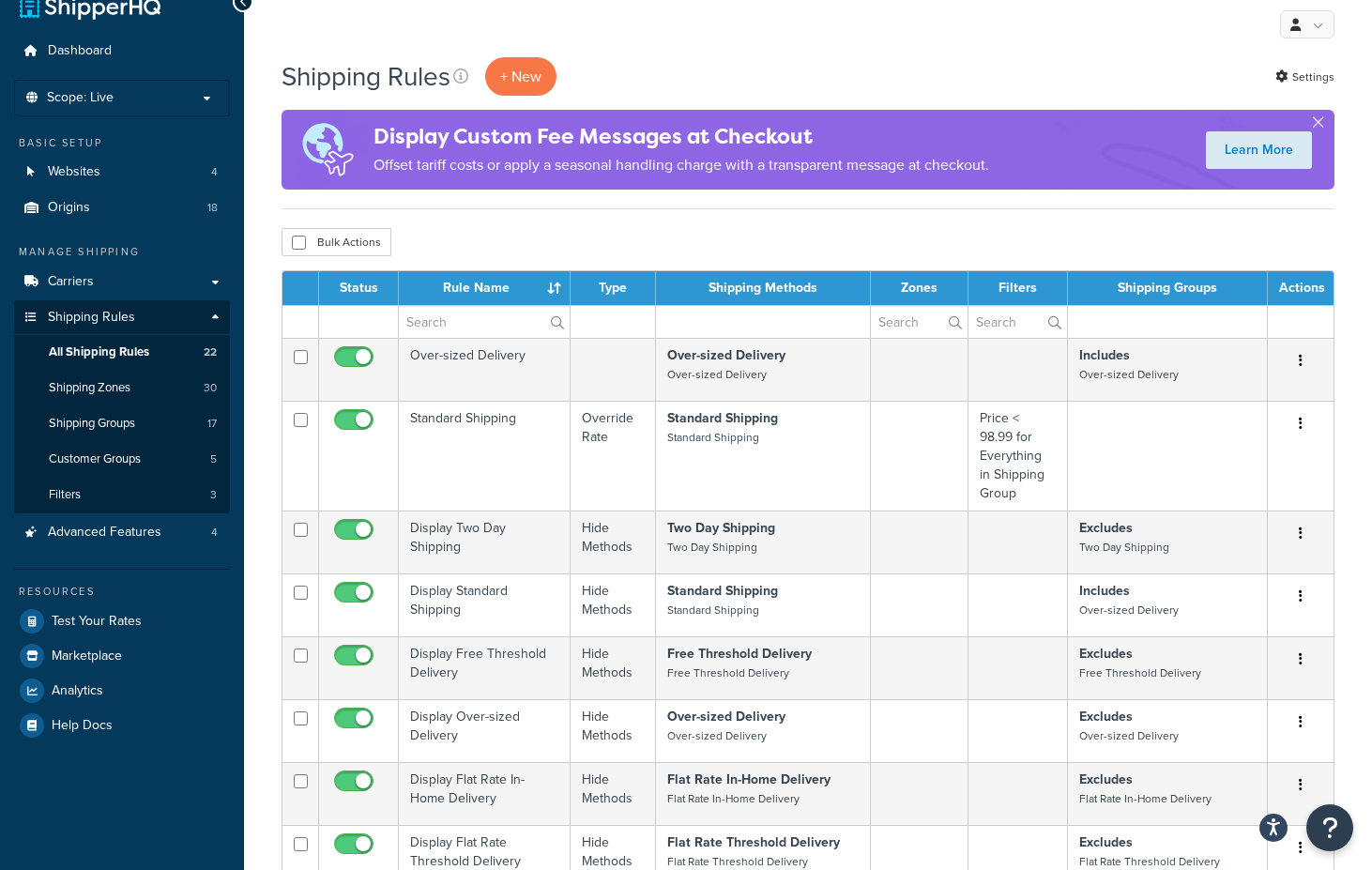
scroll to position [29, 0]
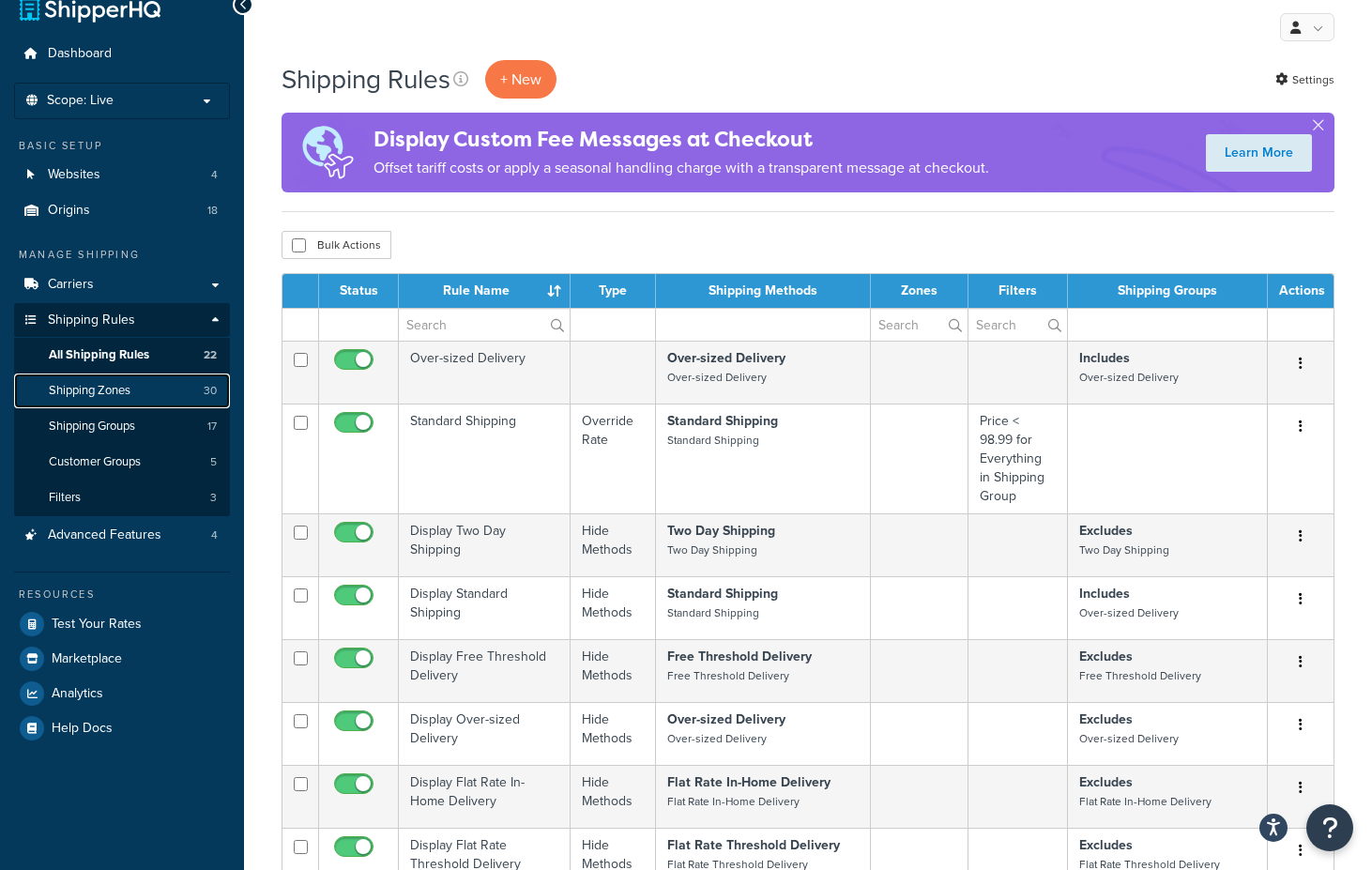
click at [108, 387] on span "Shipping Zones" at bounding box center [90, 391] width 81 height 16
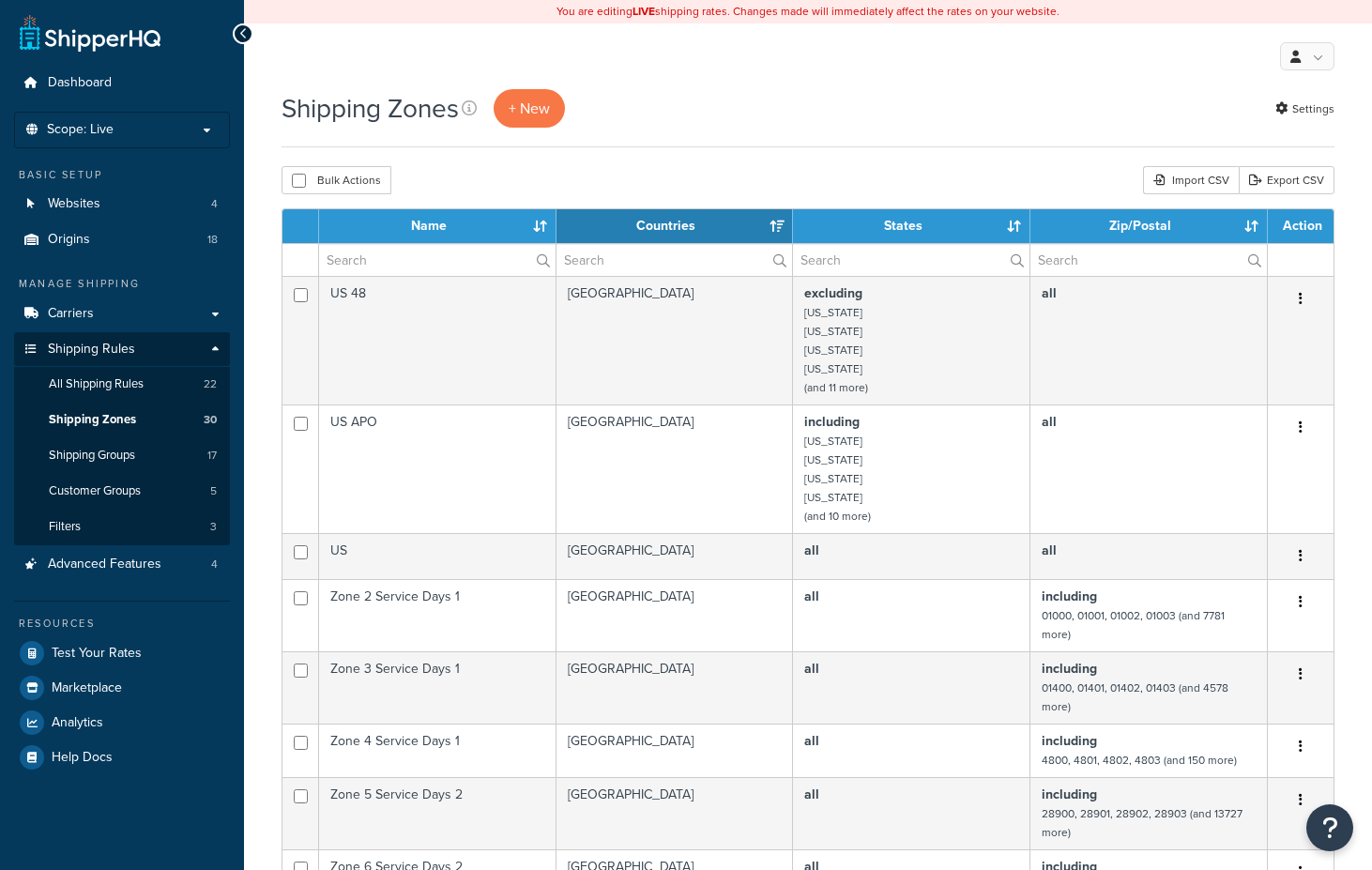
select select "15"
click at [104, 422] on span "Shipping Zones" at bounding box center [93, 419] width 87 height 16
select select "15"
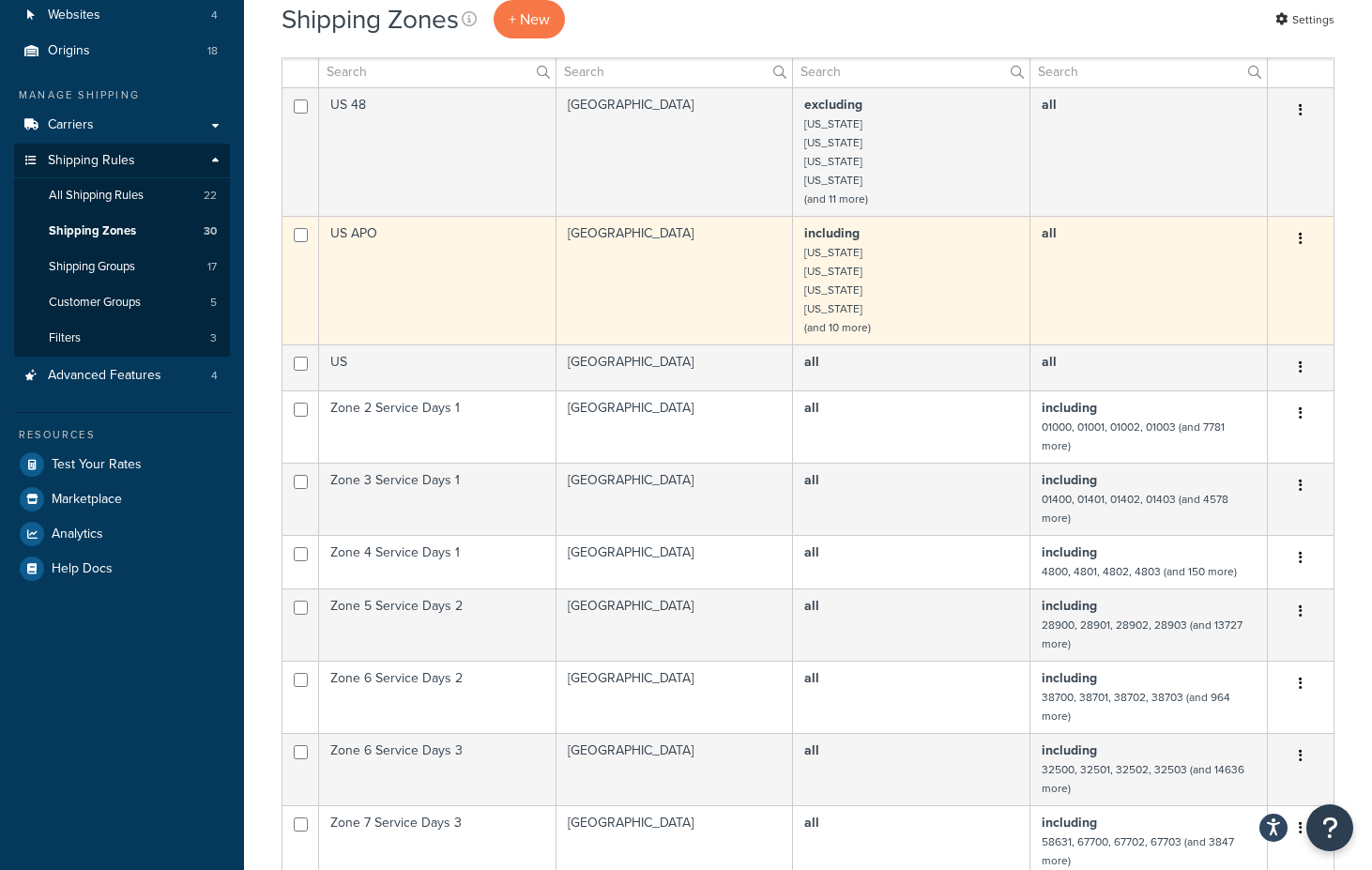
scroll to position [168, 0]
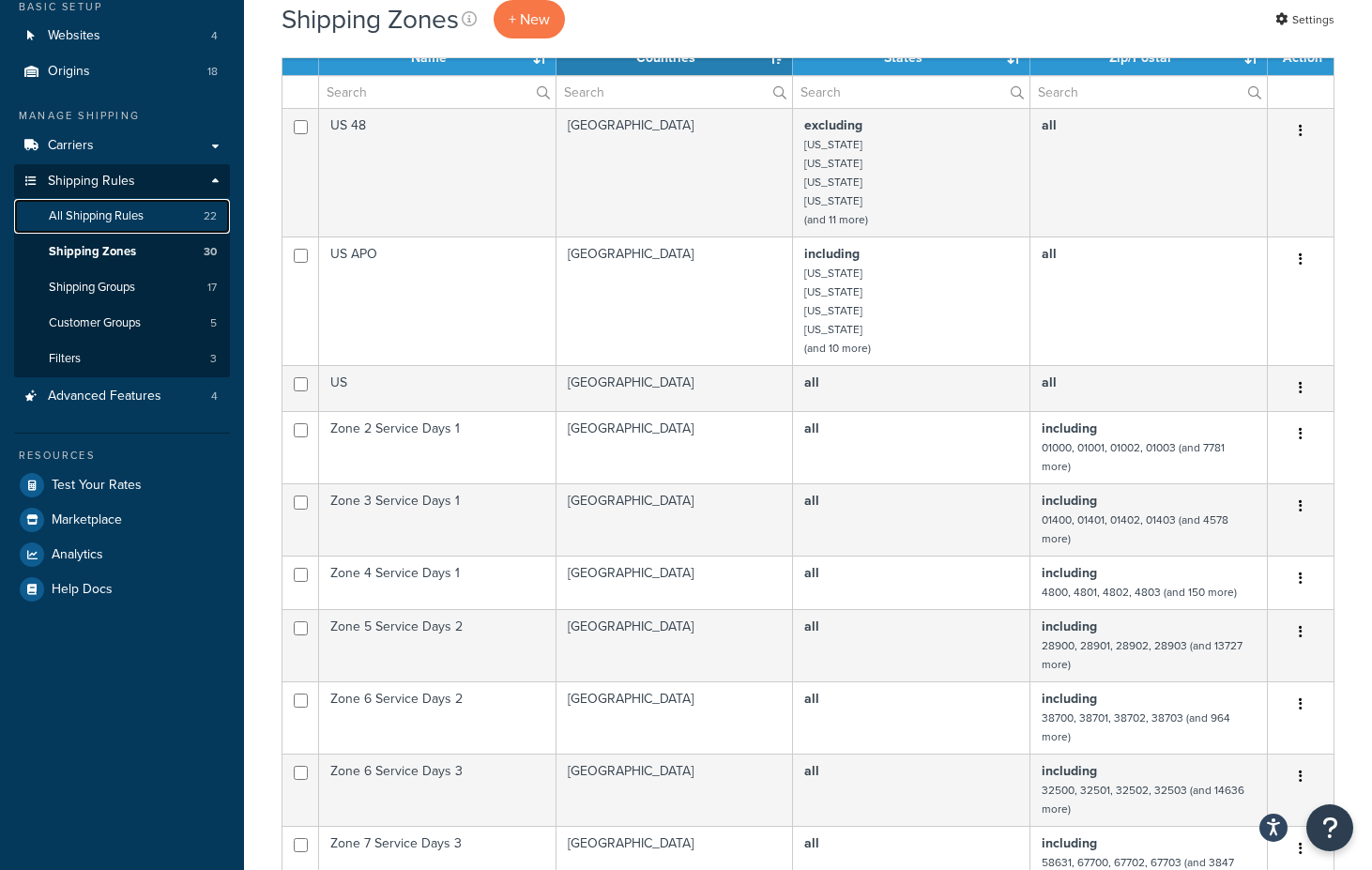
click at [105, 225] on link "All Shipping Rules 22" at bounding box center [122, 216] width 216 height 35
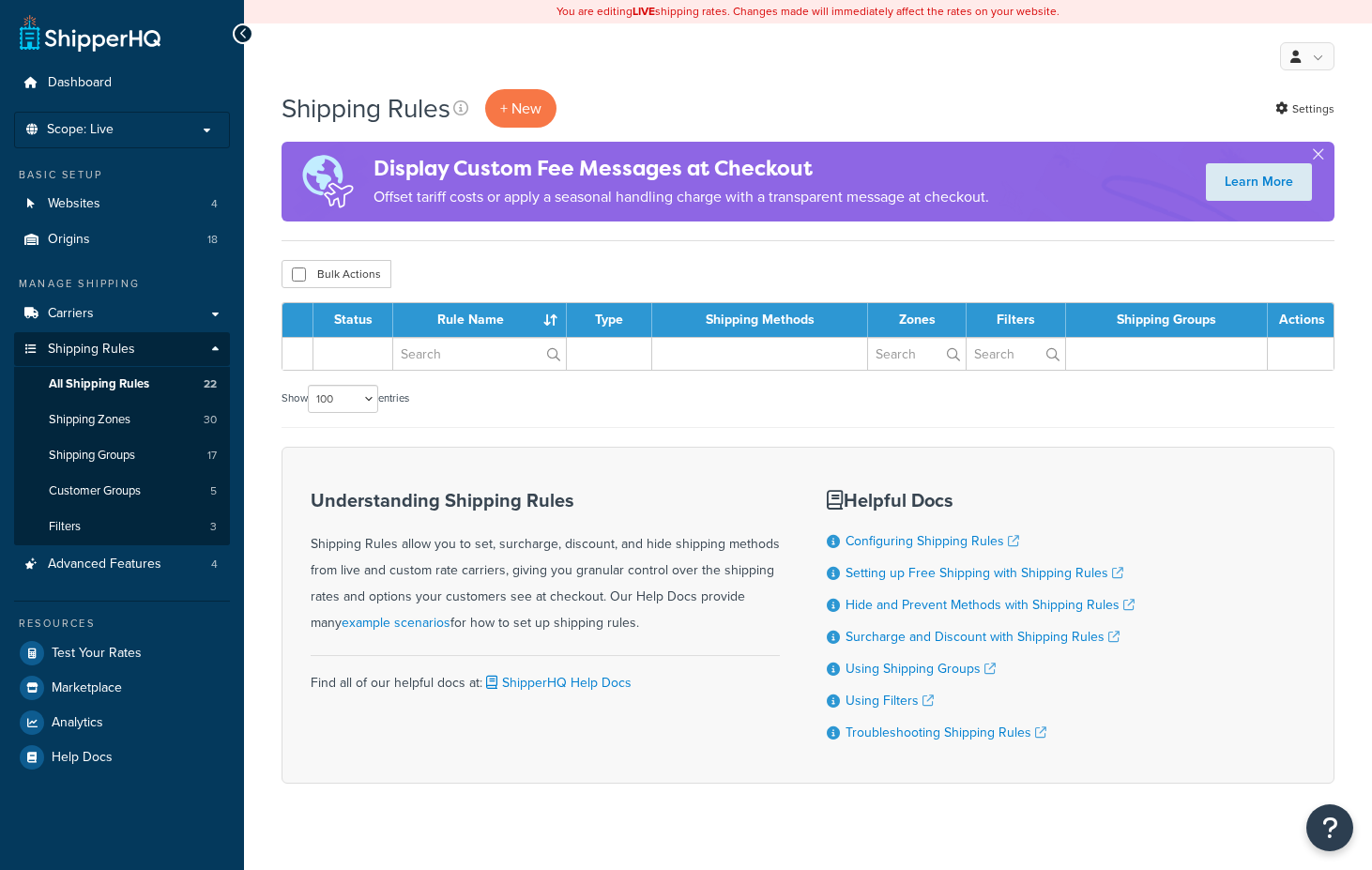
select select "100"
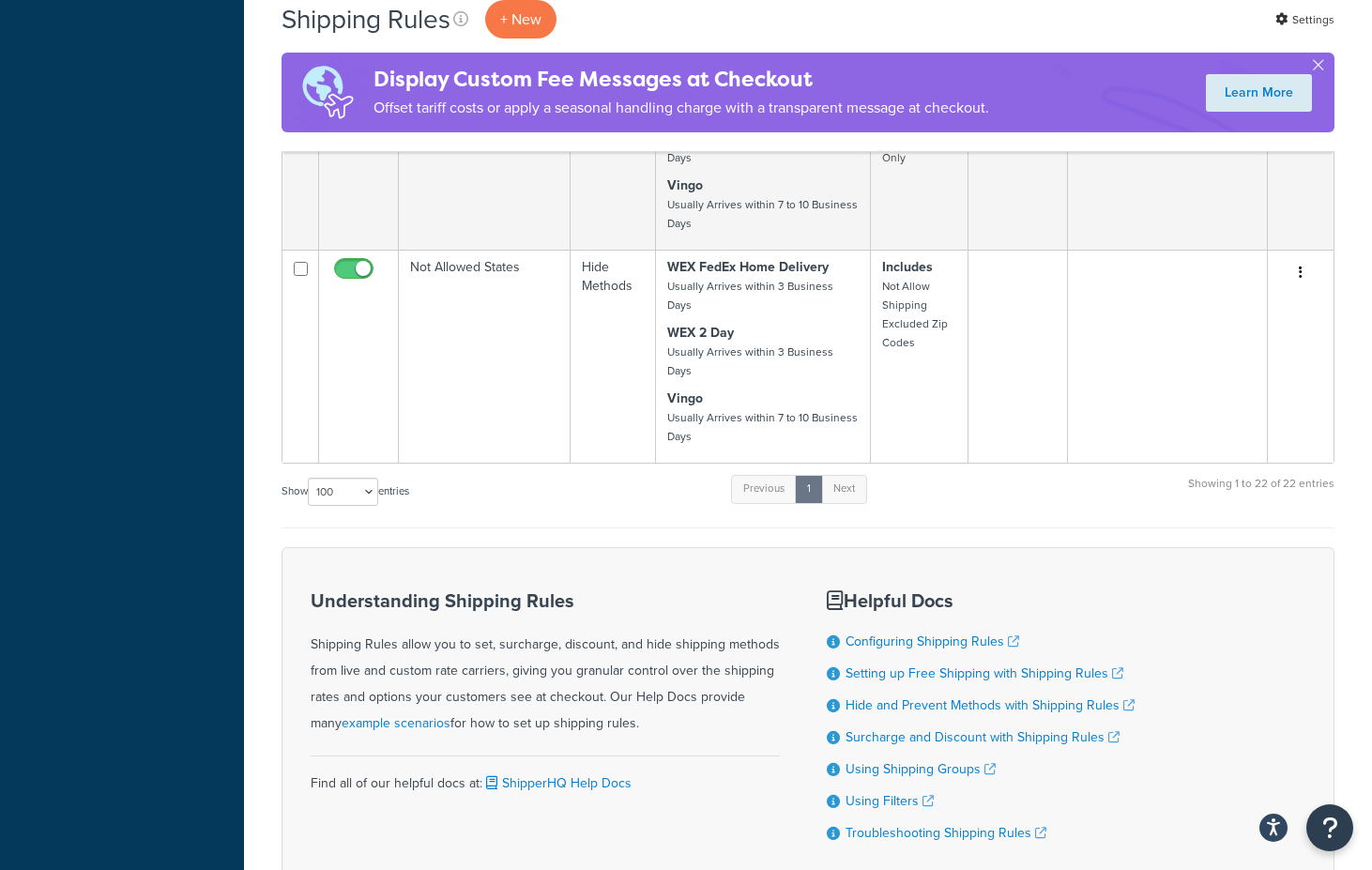
scroll to position [2074, 0]
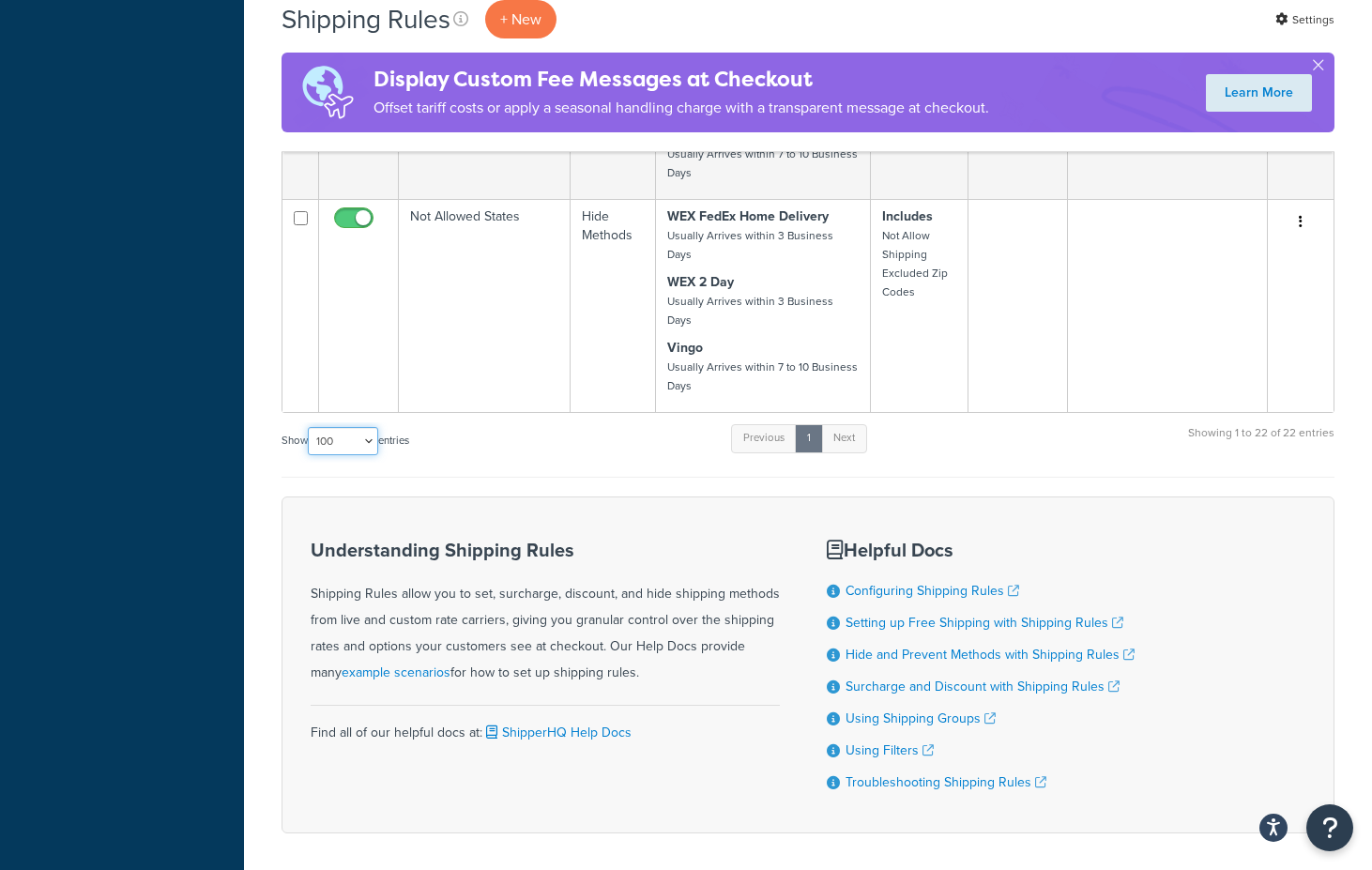
click at [379, 427] on select "10 15 25 50 100 1000" at bounding box center [343, 441] width 71 height 28
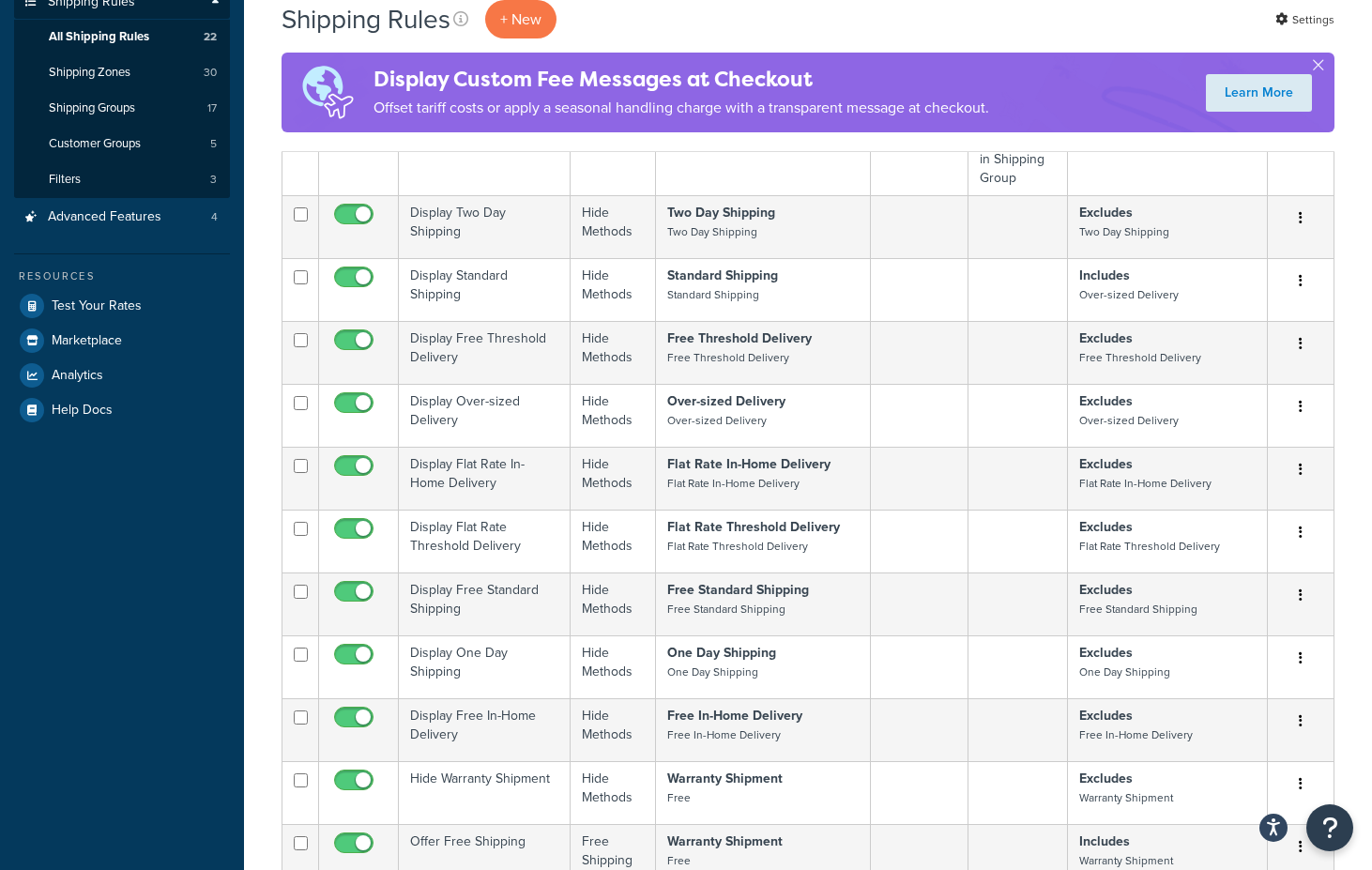
scroll to position [0, 0]
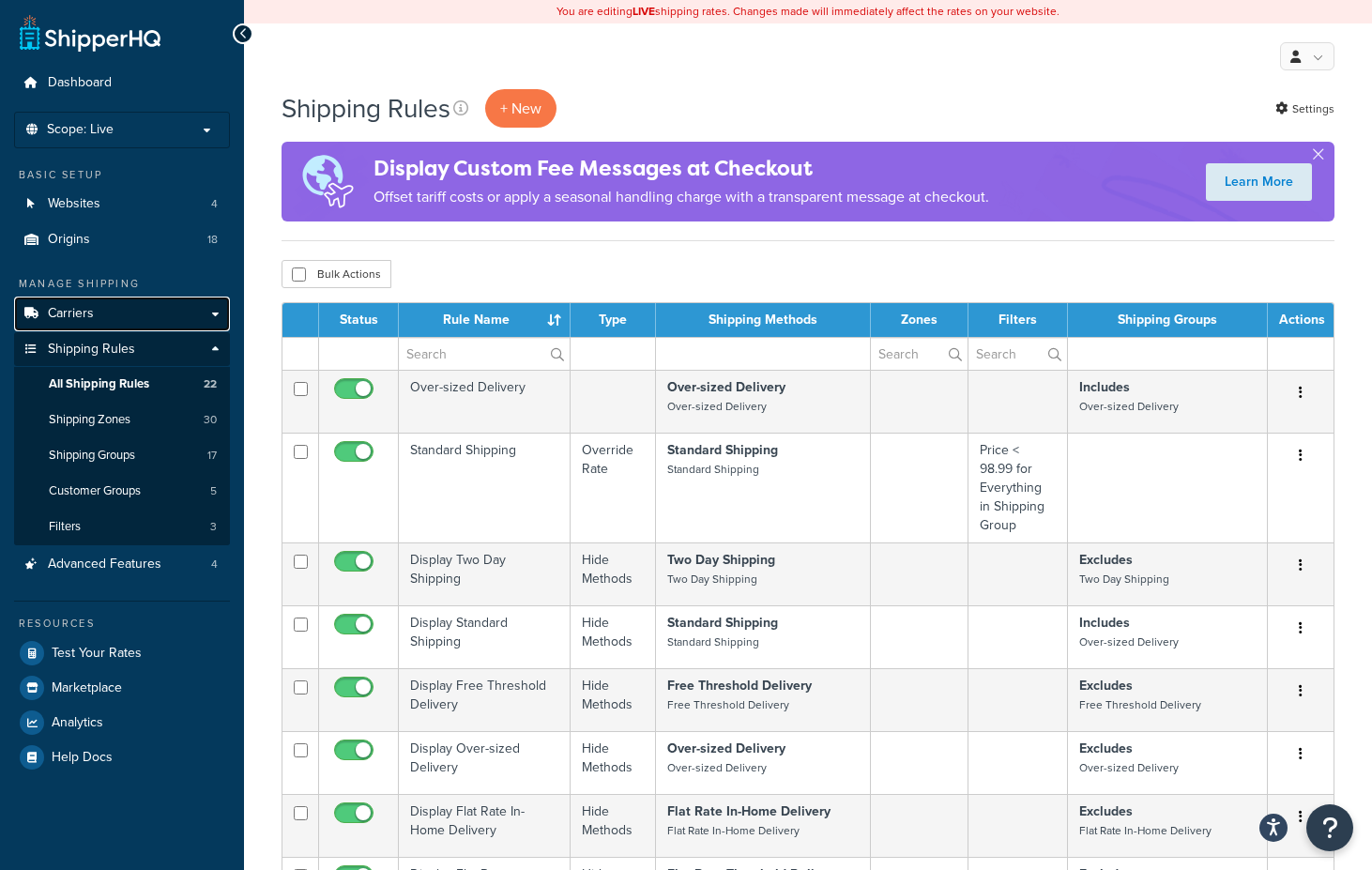
click at [74, 306] on span "Carriers" at bounding box center [71, 314] width 46 height 16
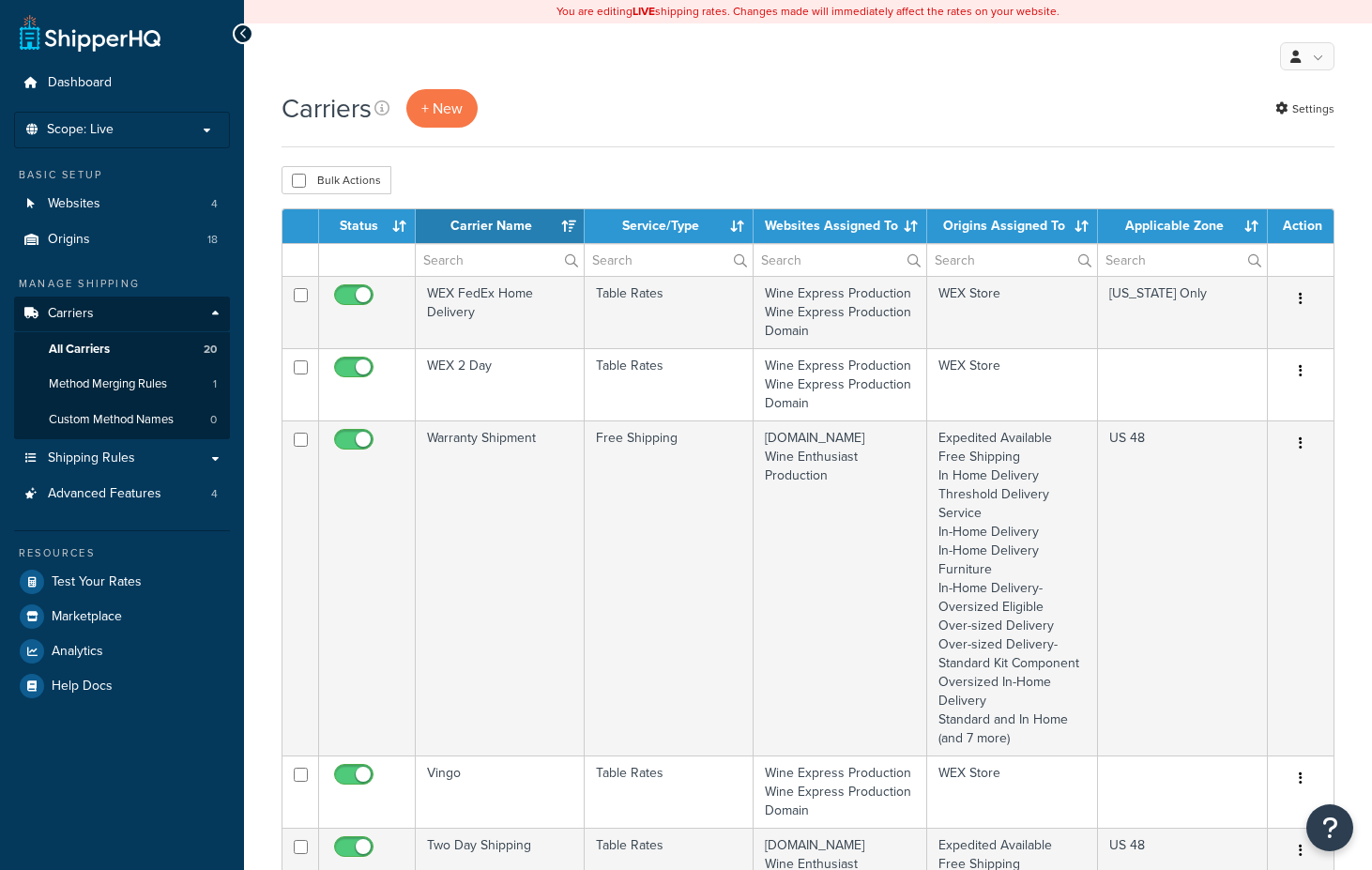
select select "15"
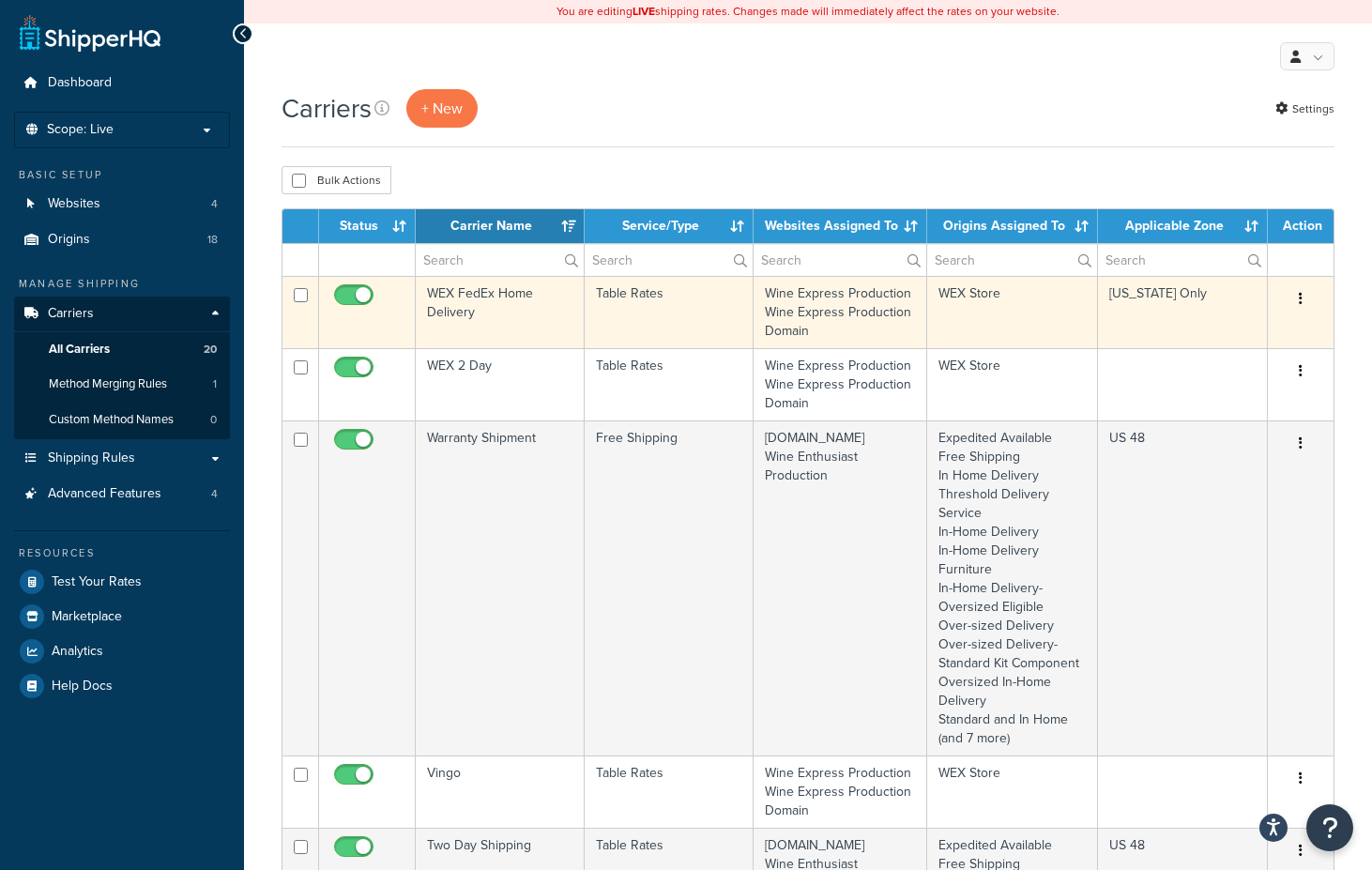
click at [538, 320] on td "WEX FedEx Home Delivery" at bounding box center [500, 312] width 169 height 73
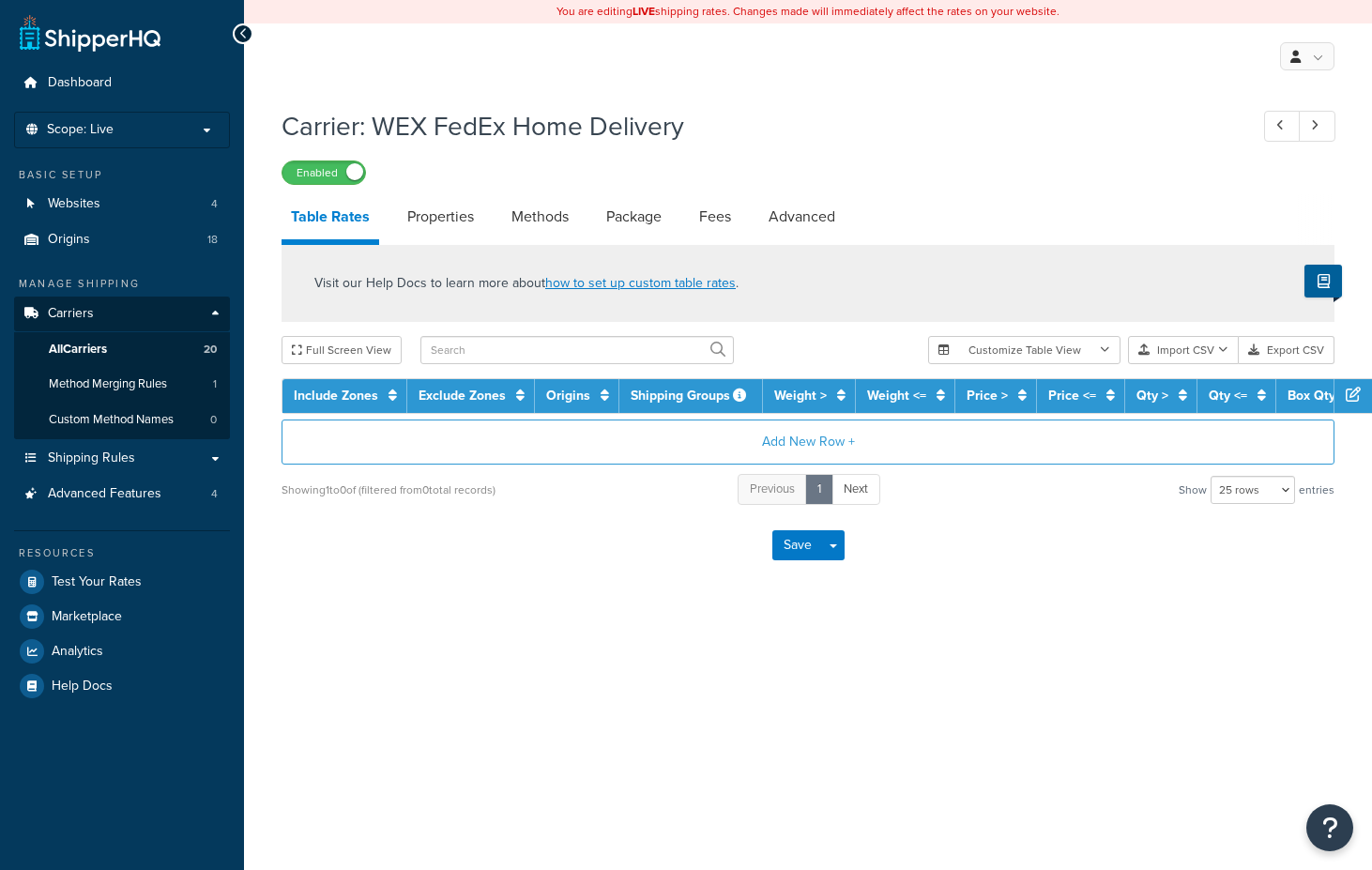
select select "25"
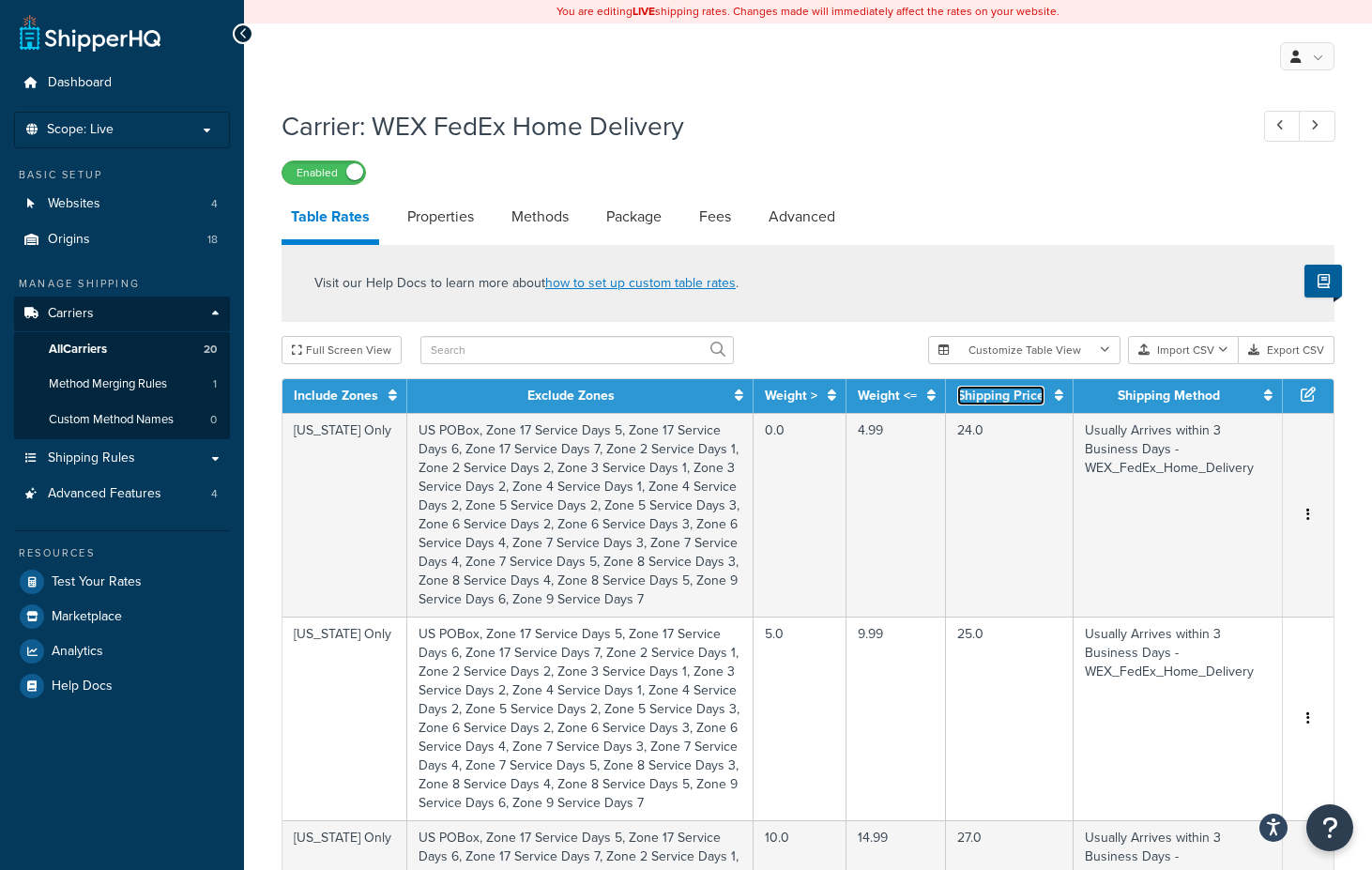
click at [1062, 397] on icon at bounding box center [1059, 396] width 8 height 13
click at [1060, 398] on icon at bounding box center [1056, 396] width 15 height 13
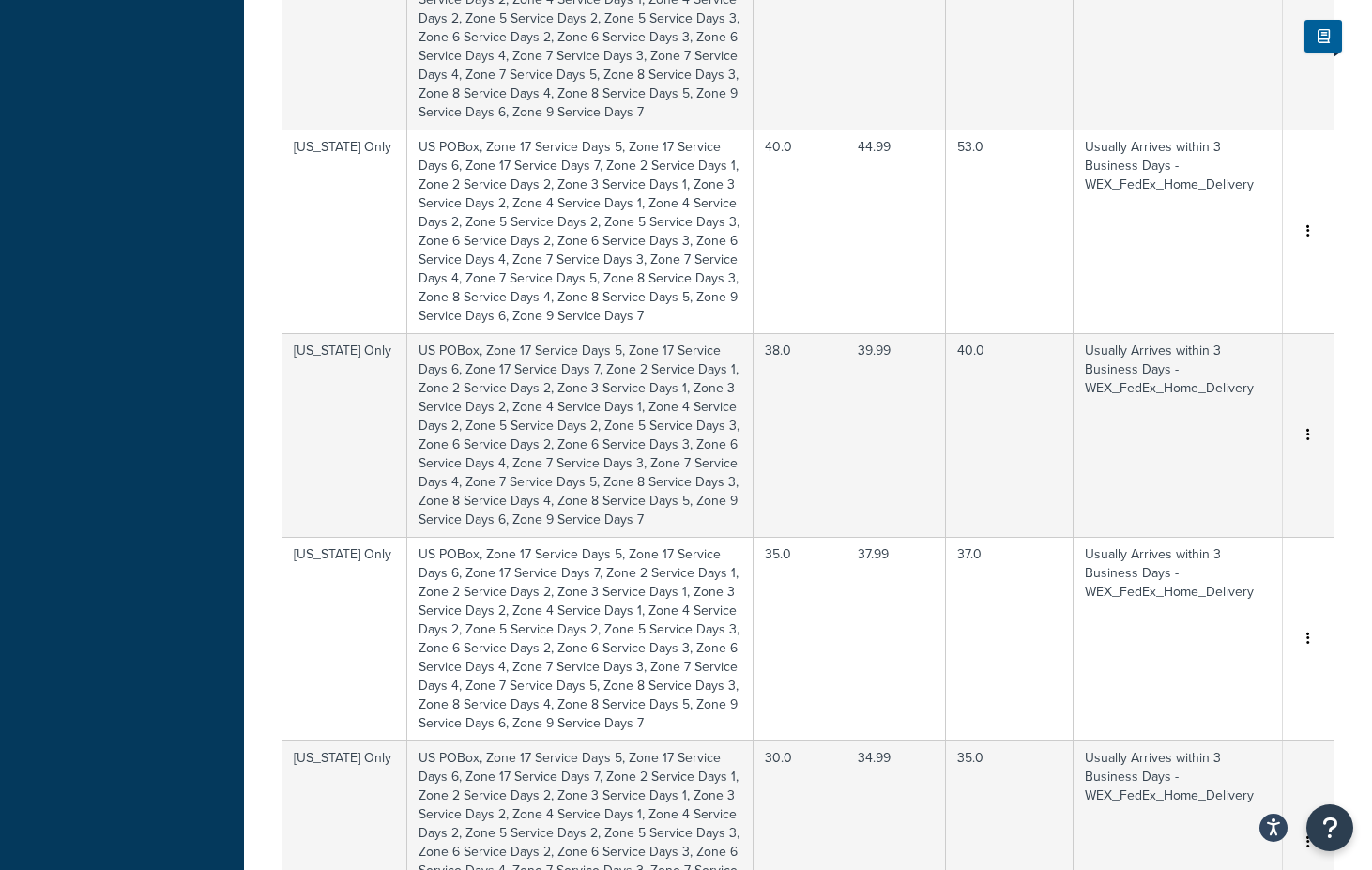
scroll to position [1629, 0]
